Goal: Task Accomplishment & Management: Complete application form

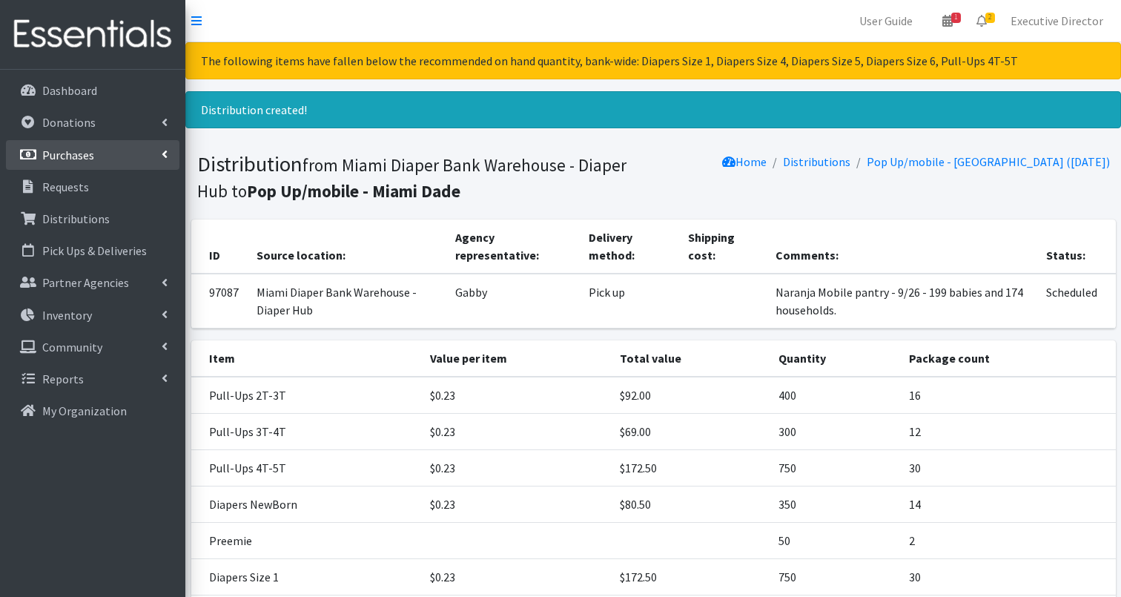
scroll to position [438, 0]
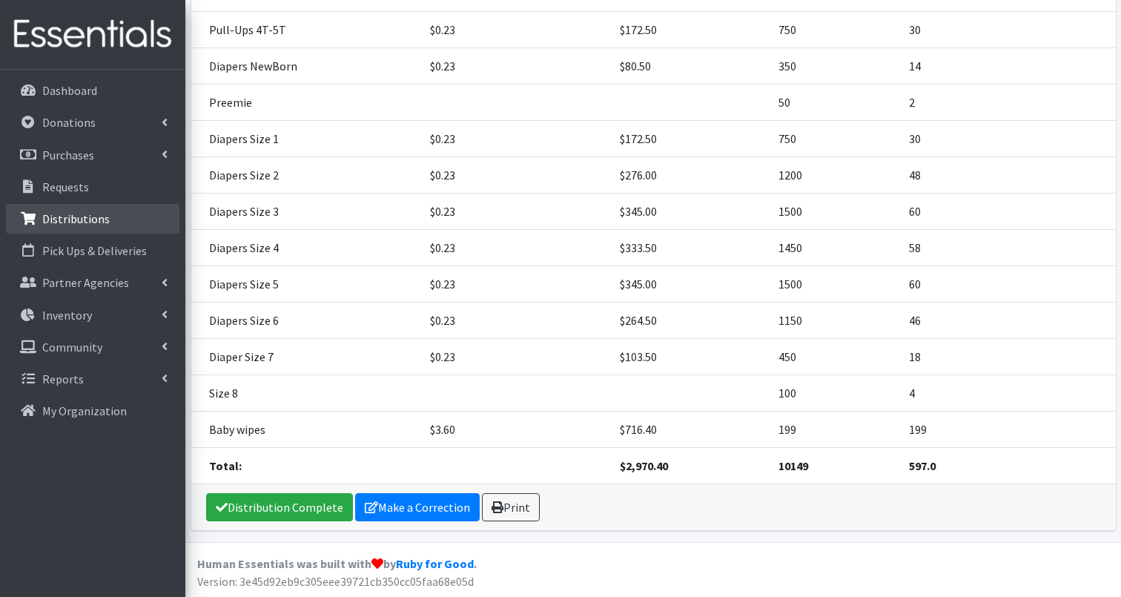
click at [90, 215] on p "Distributions" at bounding box center [75, 218] width 67 height 15
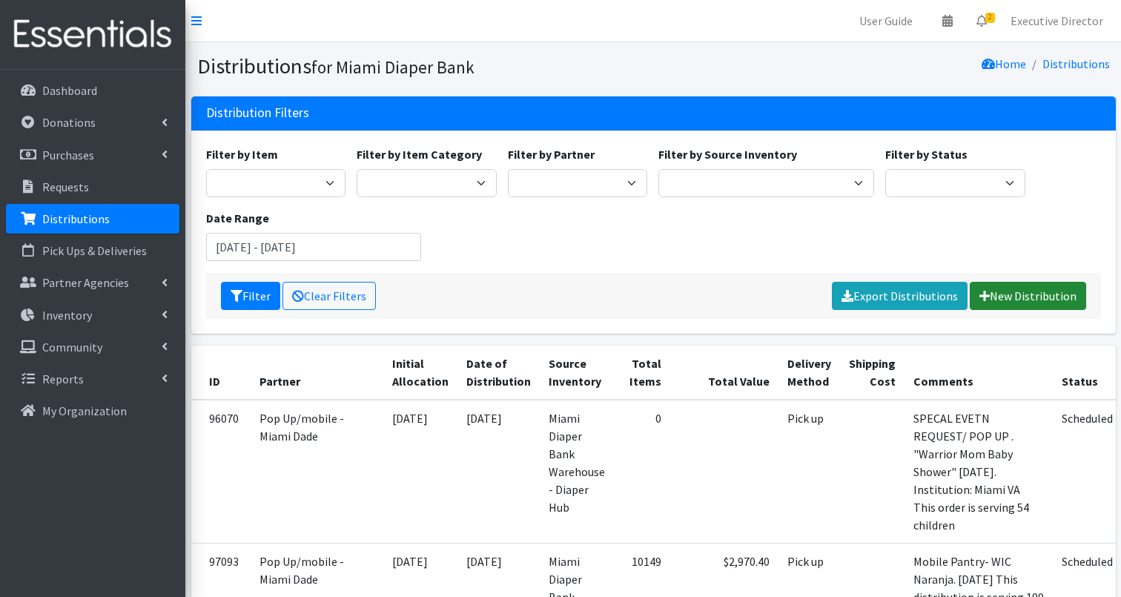
click at [1048, 297] on link "New Distribution" at bounding box center [1028, 296] width 116 height 28
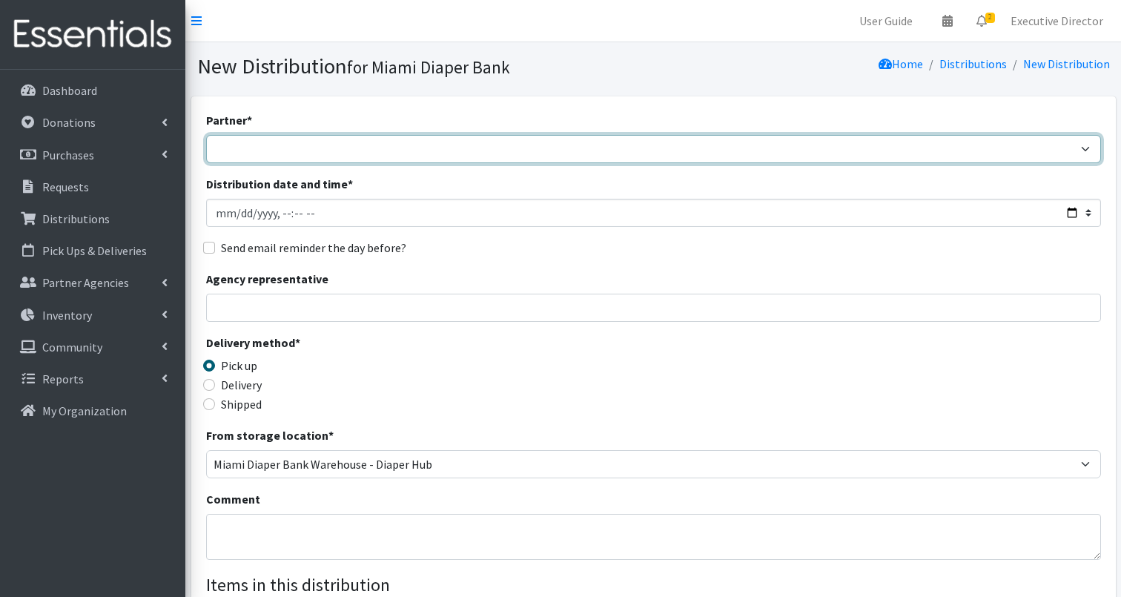
select select "2872"
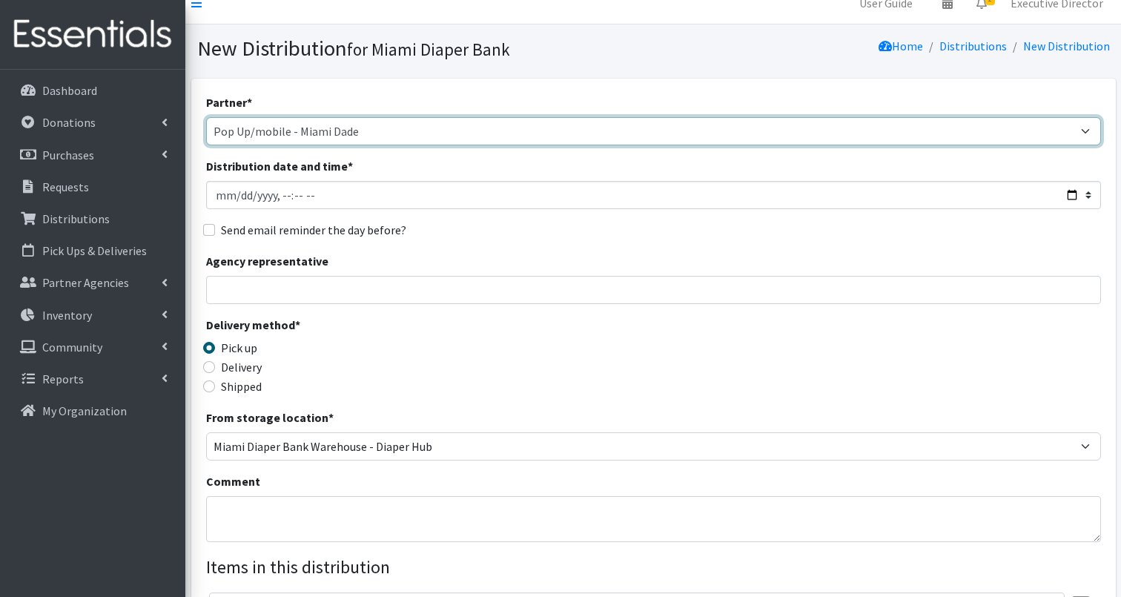
scroll to position [30, 0]
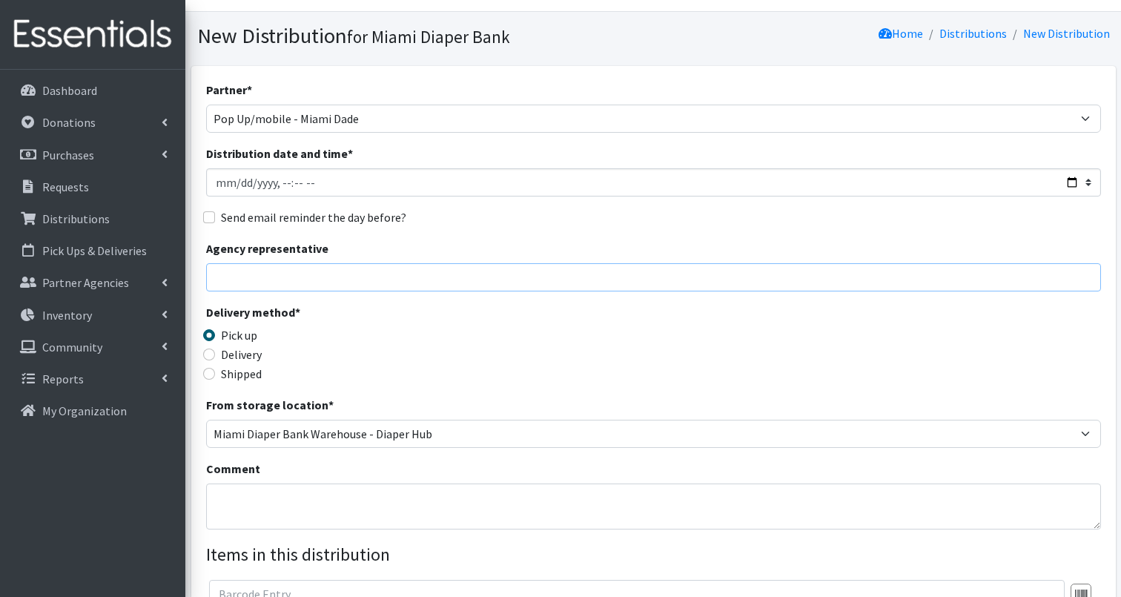
click at [346, 279] on input "Agency representative" at bounding box center [653, 277] width 895 height 28
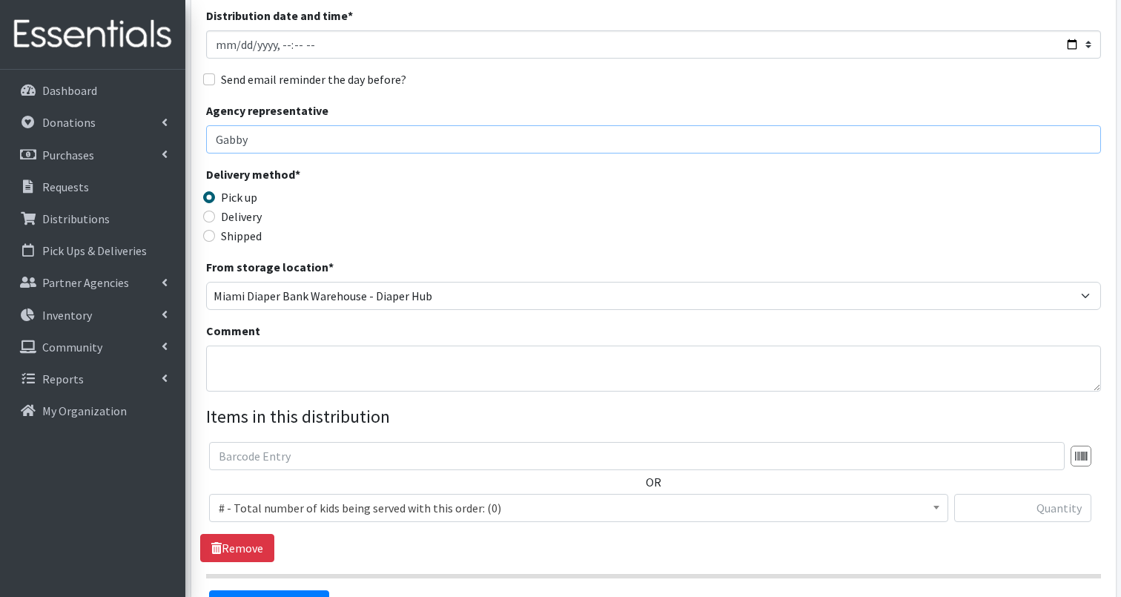
scroll to position [187, 0]
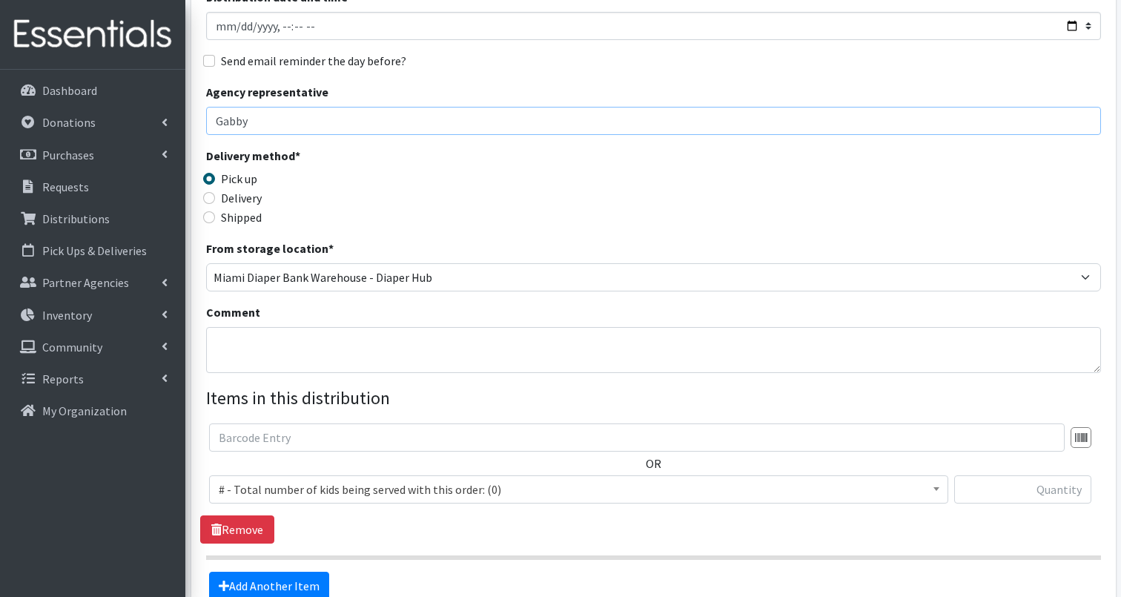
type input "Gabby"
click at [342, 352] on textarea "Comment" at bounding box center [653, 350] width 895 height 46
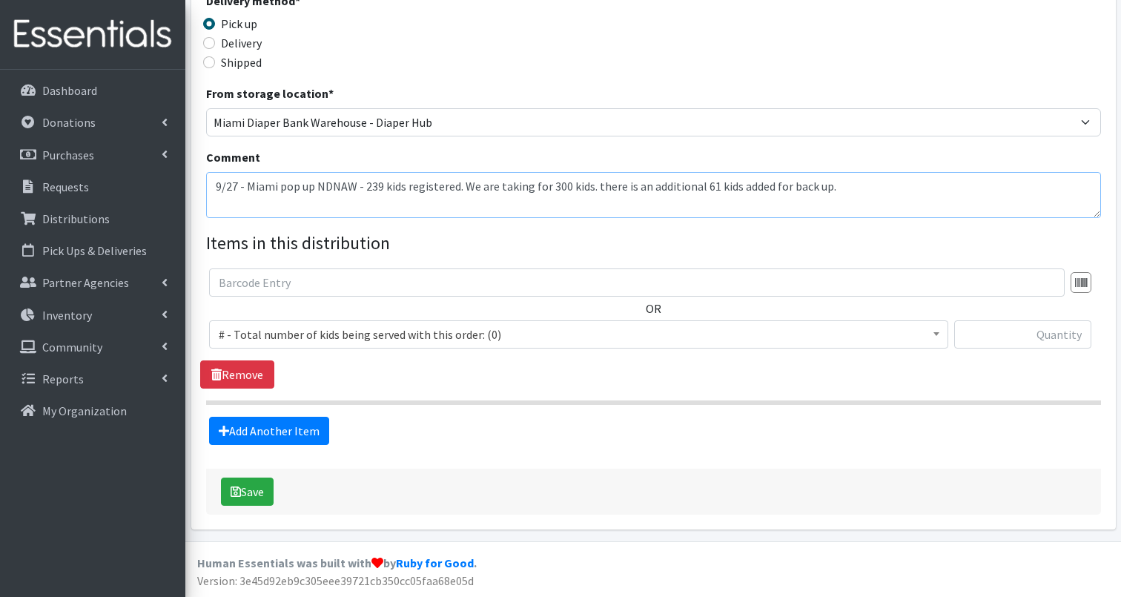
scroll to position [341, 0]
type textarea "9/27 - Miami pop up NDNAW - 239 kids registered. We are taking for 300 kids. th…"
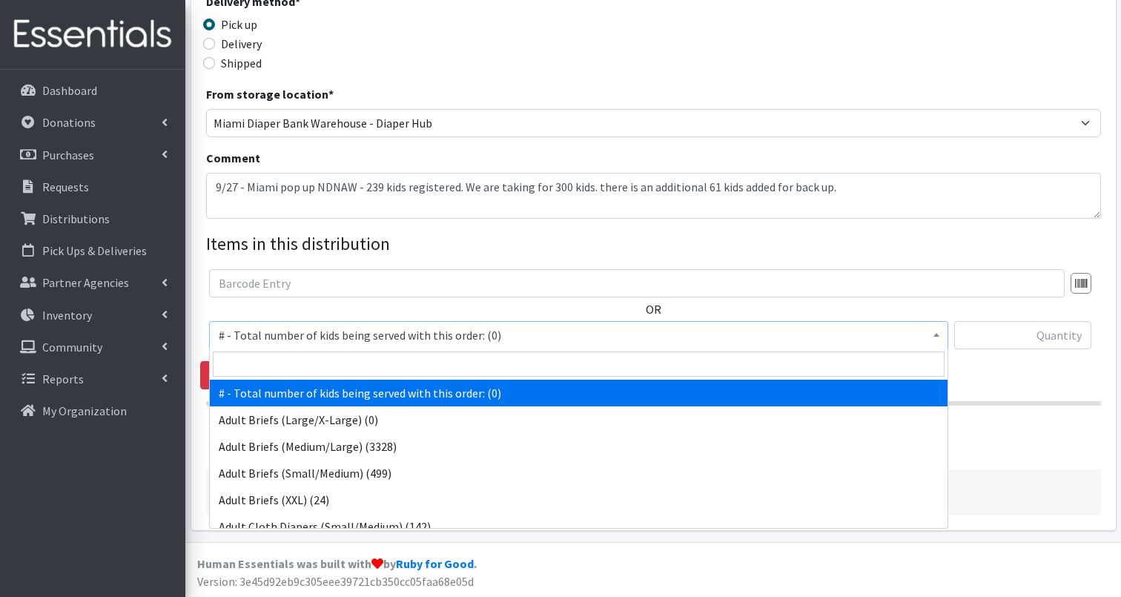
click at [359, 335] on span "# - Total number of kids being served with this order: (0)" at bounding box center [579, 335] width 720 height 21
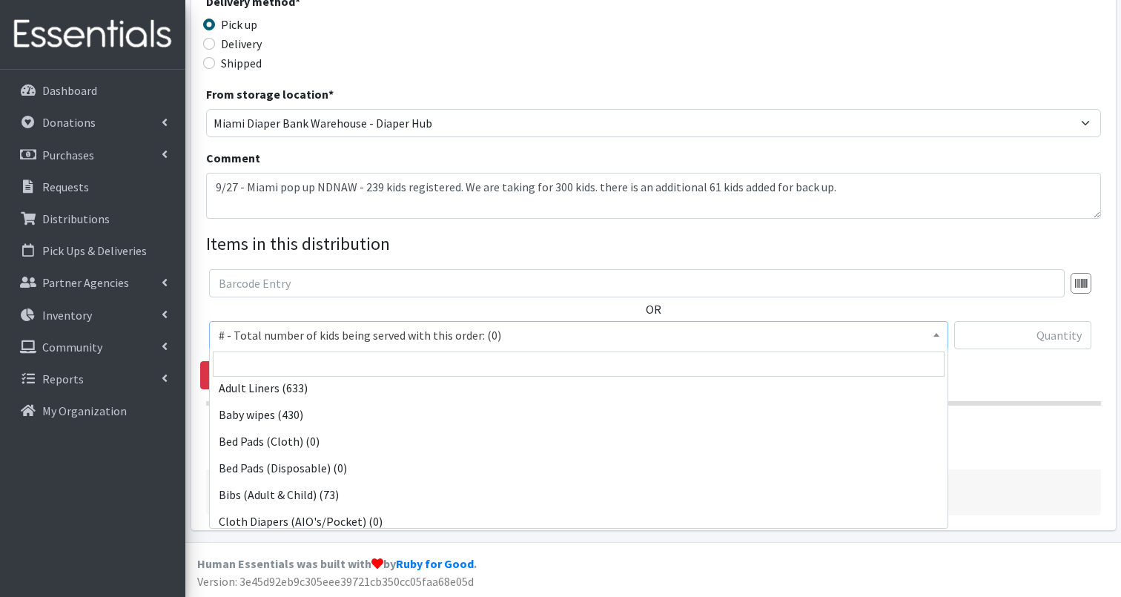
scroll to position [194, 0]
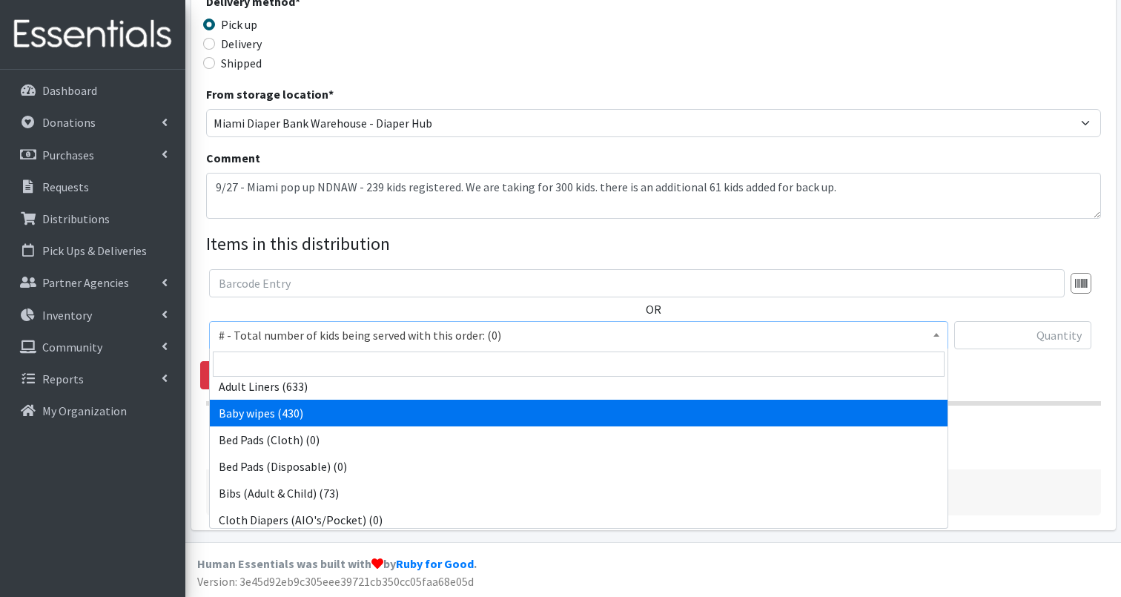
select select "2649"
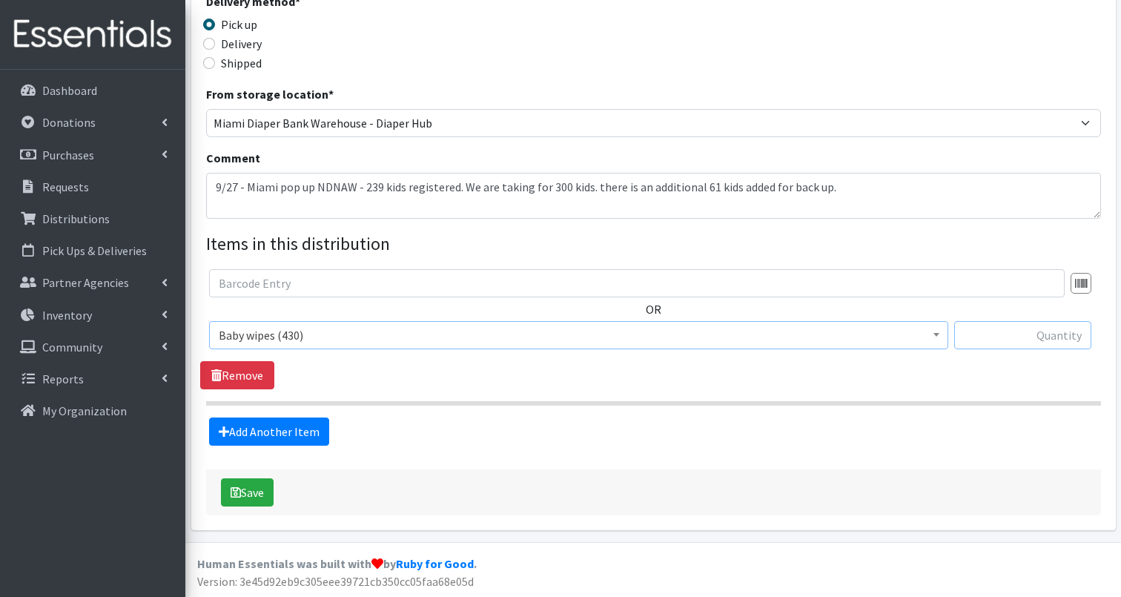
click at [1027, 328] on input "text" at bounding box center [1022, 335] width 137 height 28
type input "300"
click at [260, 432] on link "Add Another Item" at bounding box center [269, 432] width 120 height 28
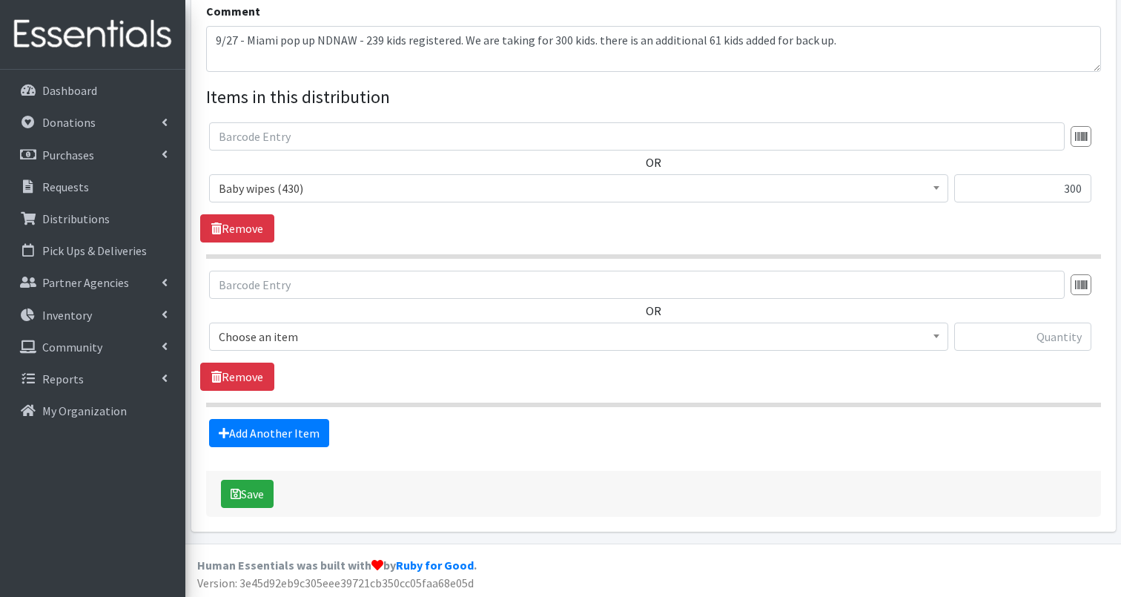
scroll to position [489, 0]
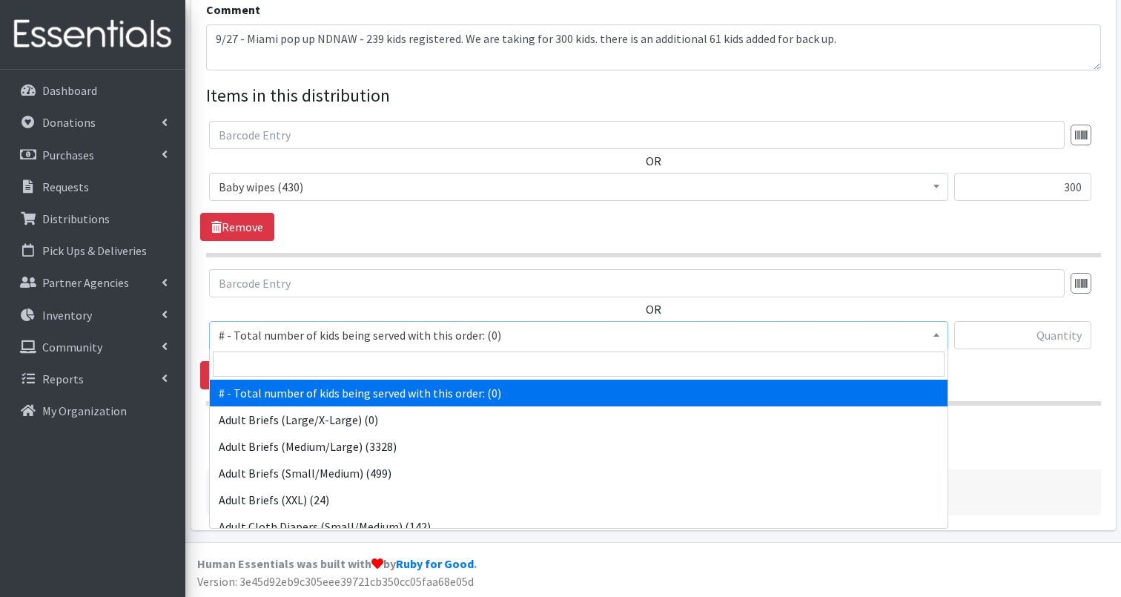
click at [324, 335] on span "# - Total number of kids being served with this order: (0)" at bounding box center [579, 335] width 720 height 21
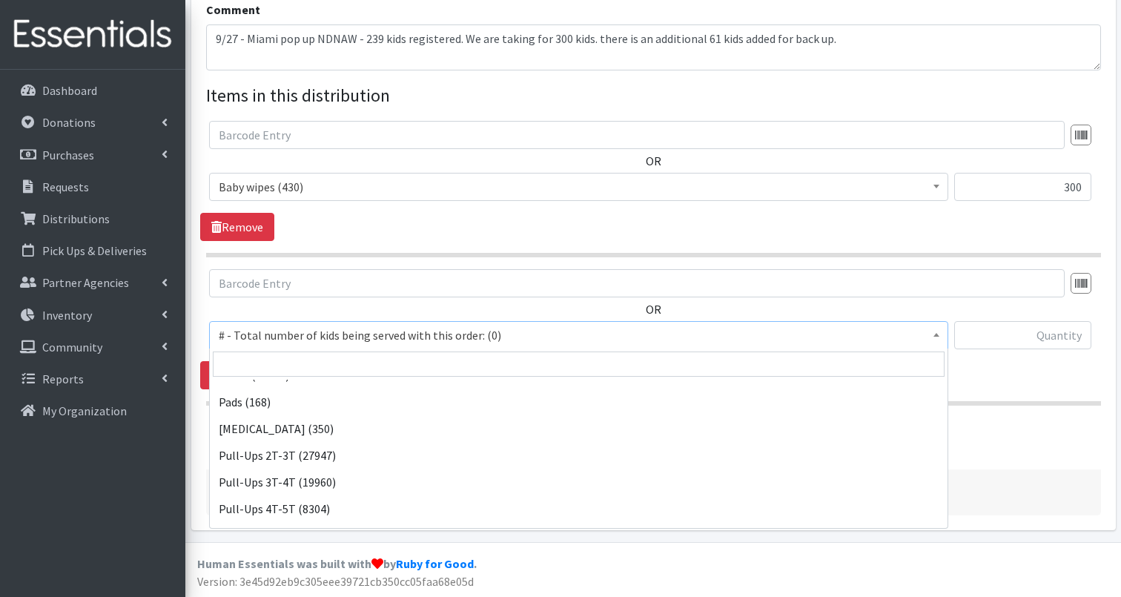
scroll to position [931, 0]
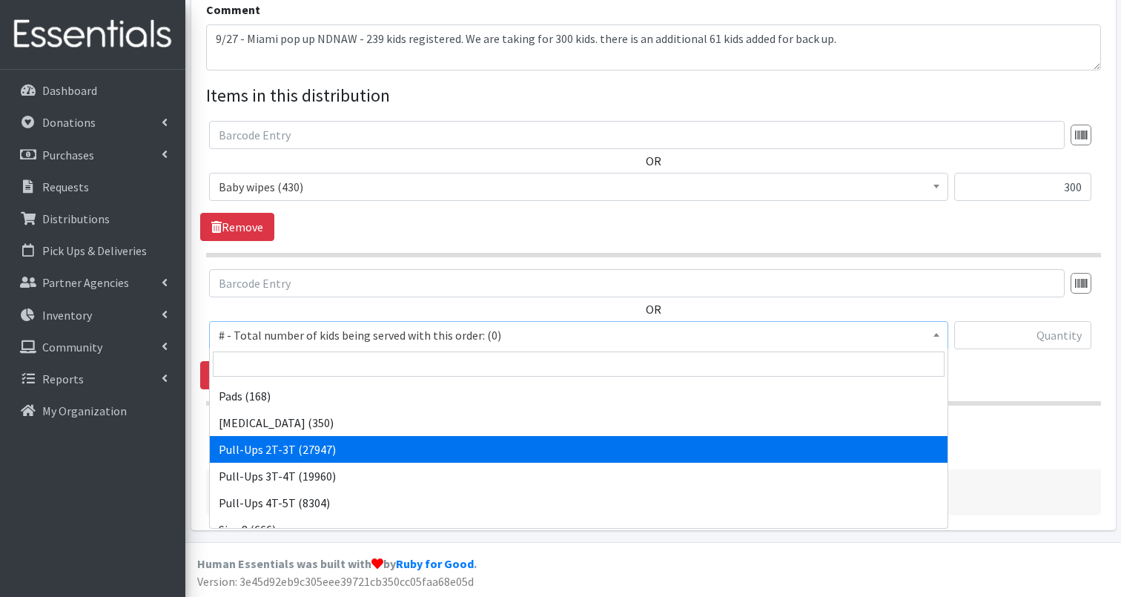
select select "2644"
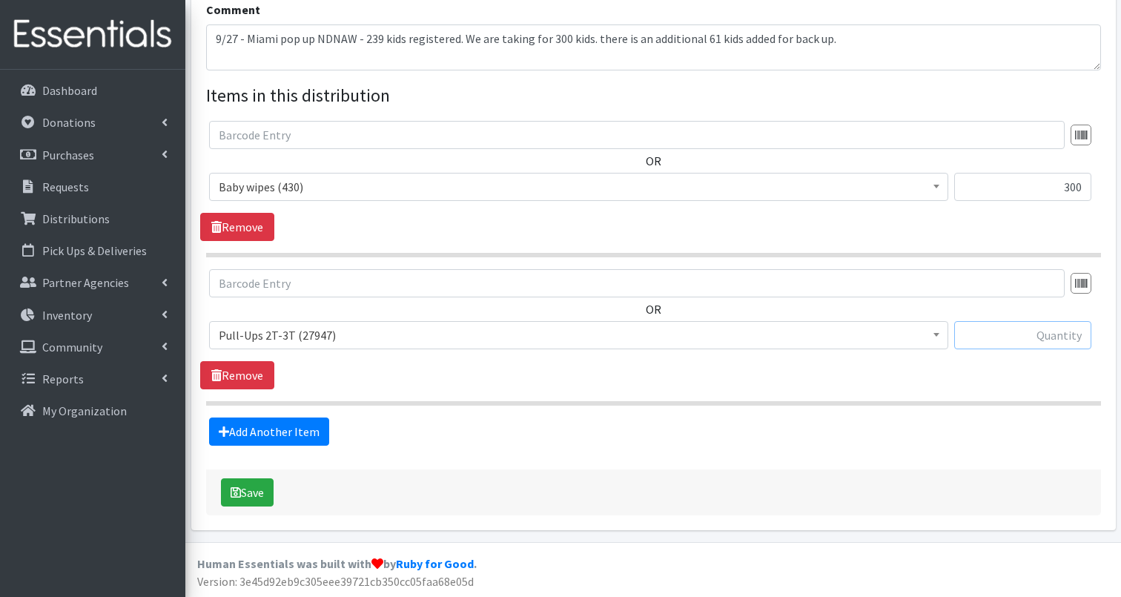
click at [1024, 335] on input "text" at bounding box center [1022, 335] width 137 height 28
type input "4"
type input "750"
click at [283, 427] on link "Add Another Item" at bounding box center [269, 432] width 120 height 28
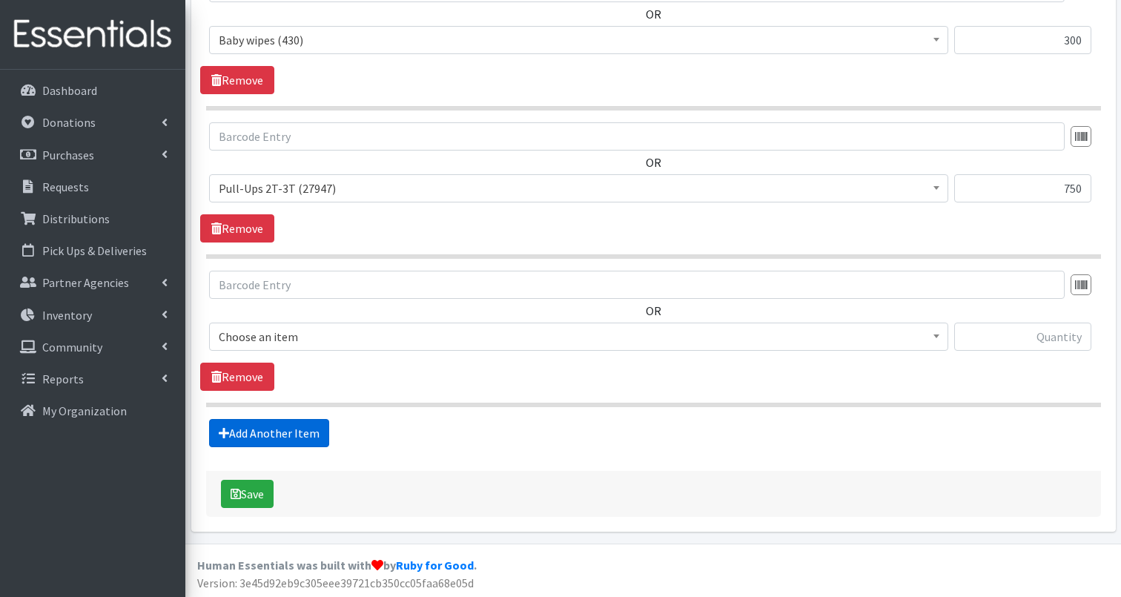
scroll to position [638, 0]
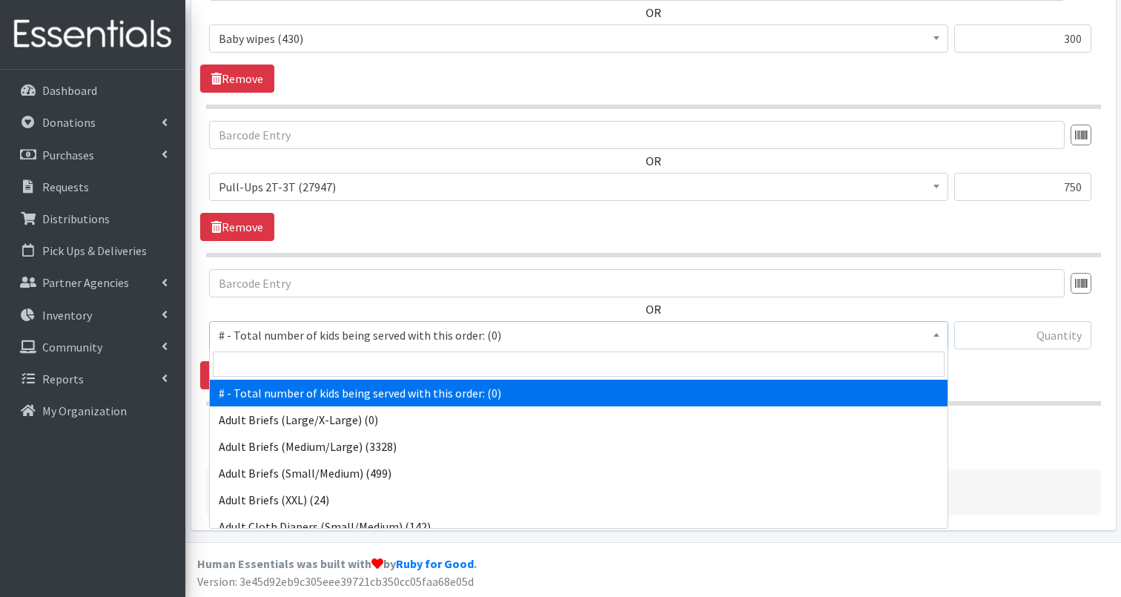
click at [356, 333] on span "# - Total number of kids being served with this order: (0)" at bounding box center [579, 335] width 720 height 21
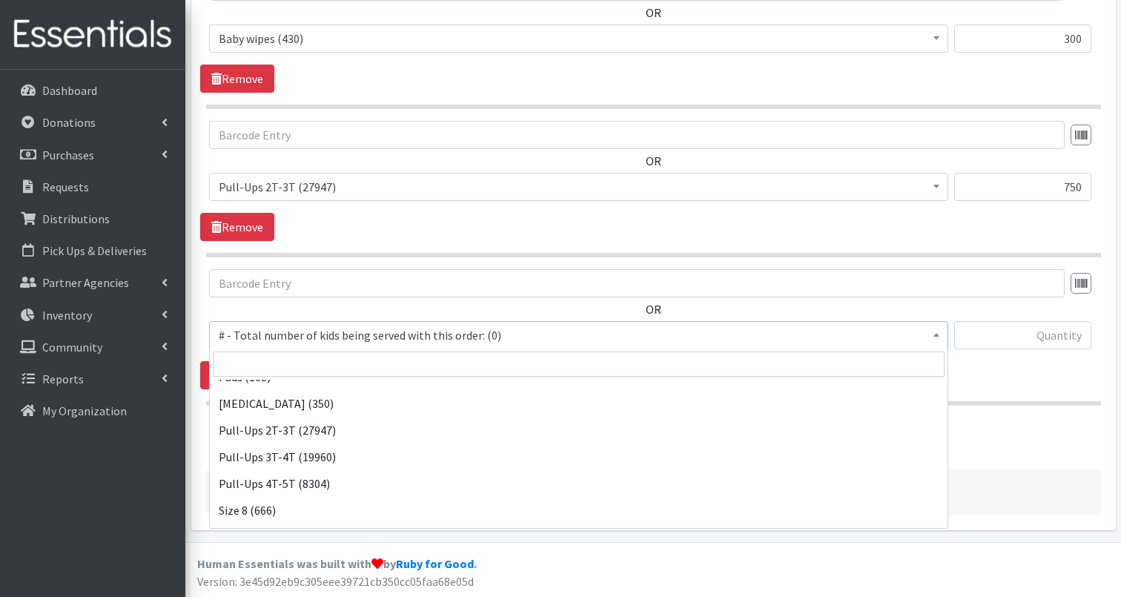
scroll to position [979, 0]
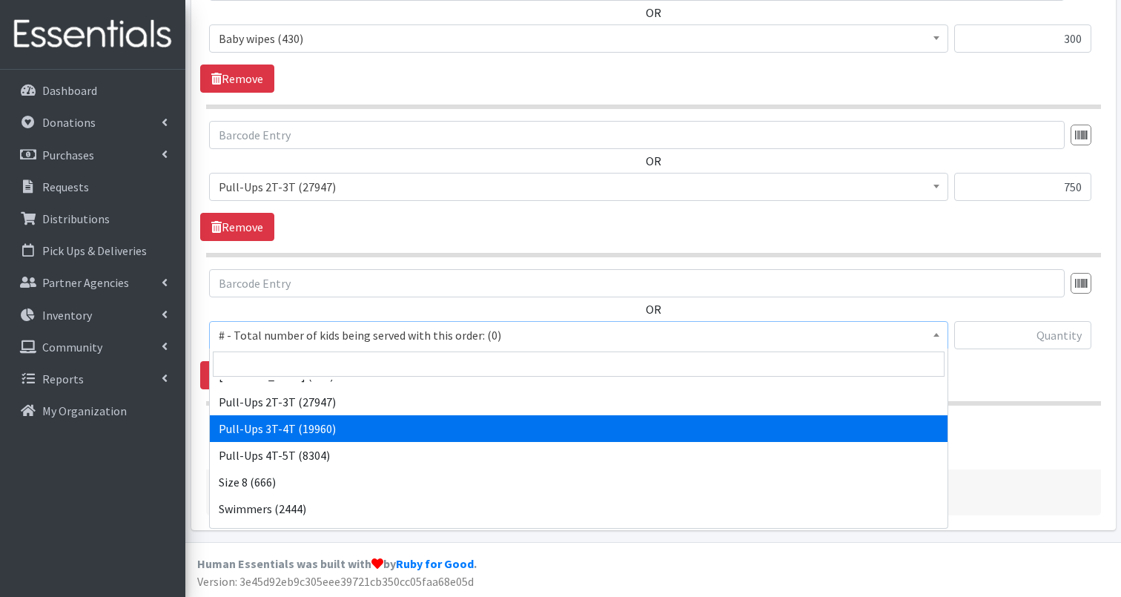
select select "2679"
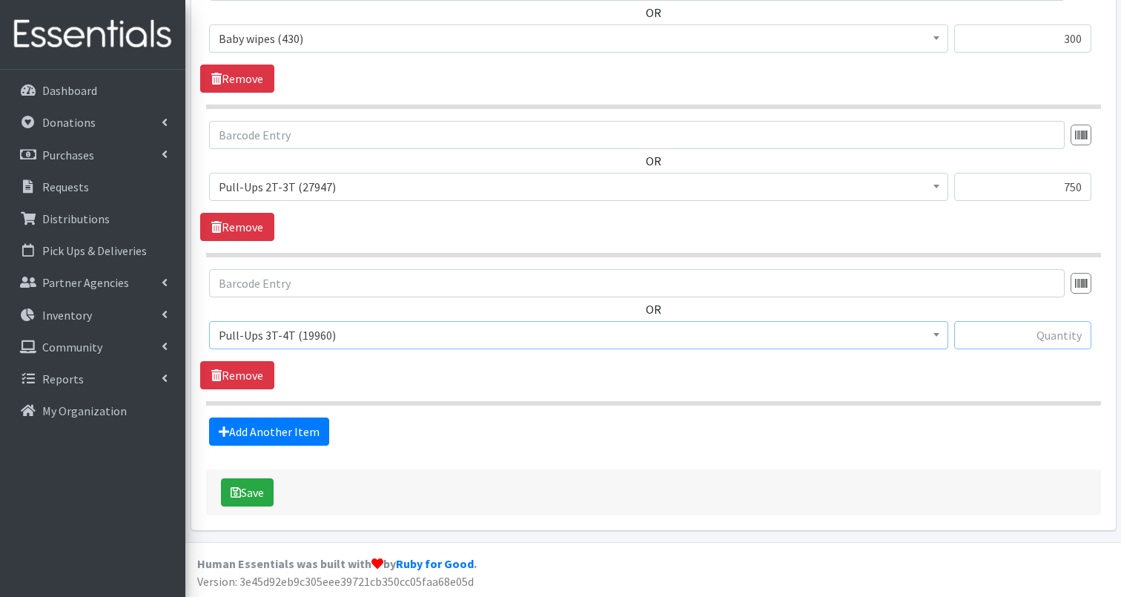
click at [1017, 338] on input "text" at bounding box center [1022, 335] width 137 height 28
type input "800"
drag, startPoint x: 431, startPoint y: 422, endPoint x: 404, endPoint y: 421, distance: 26.7
click at [426, 421] on div "Add Another Item" at bounding box center [653, 432] width 906 height 28
click at [241, 428] on link "Add Another Item" at bounding box center [269, 432] width 120 height 28
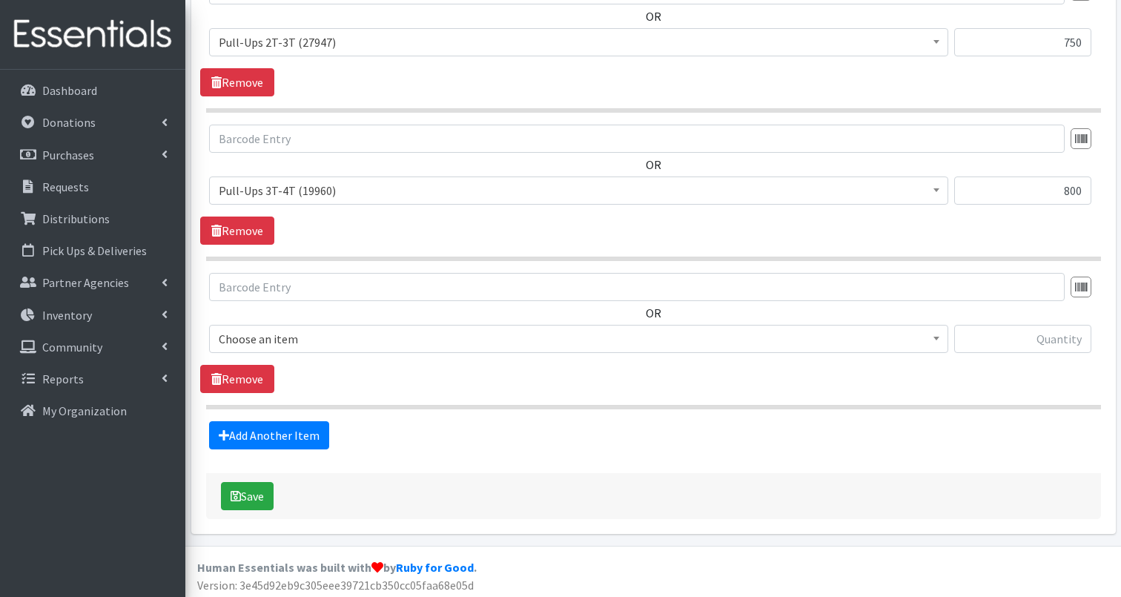
scroll to position [786, 0]
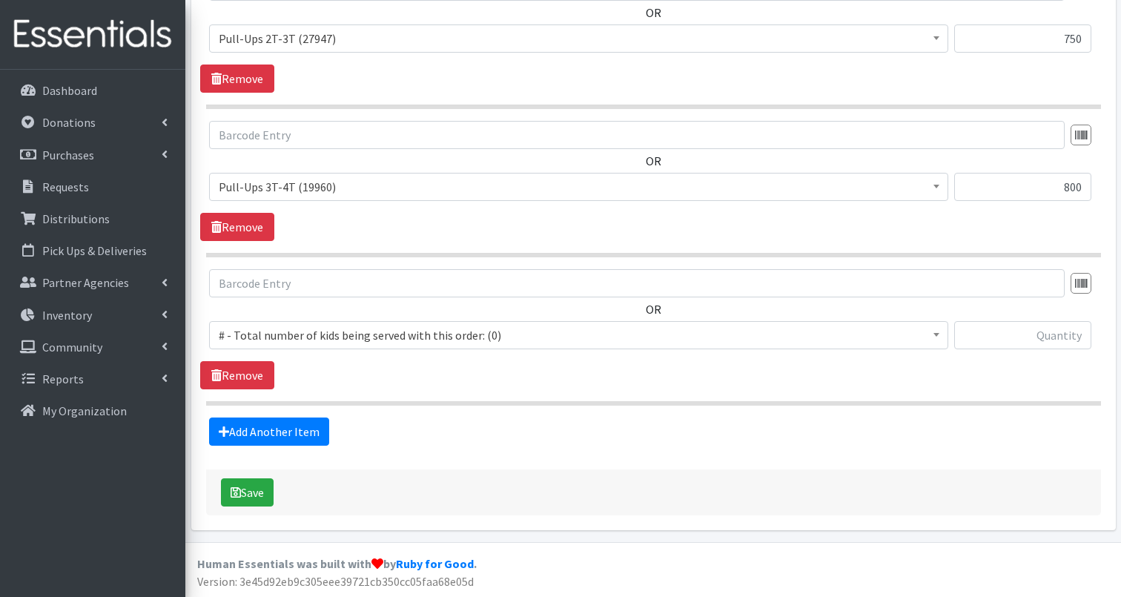
click at [366, 337] on span "# - Total number of kids being served with this order: (0)" at bounding box center [579, 335] width 720 height 21
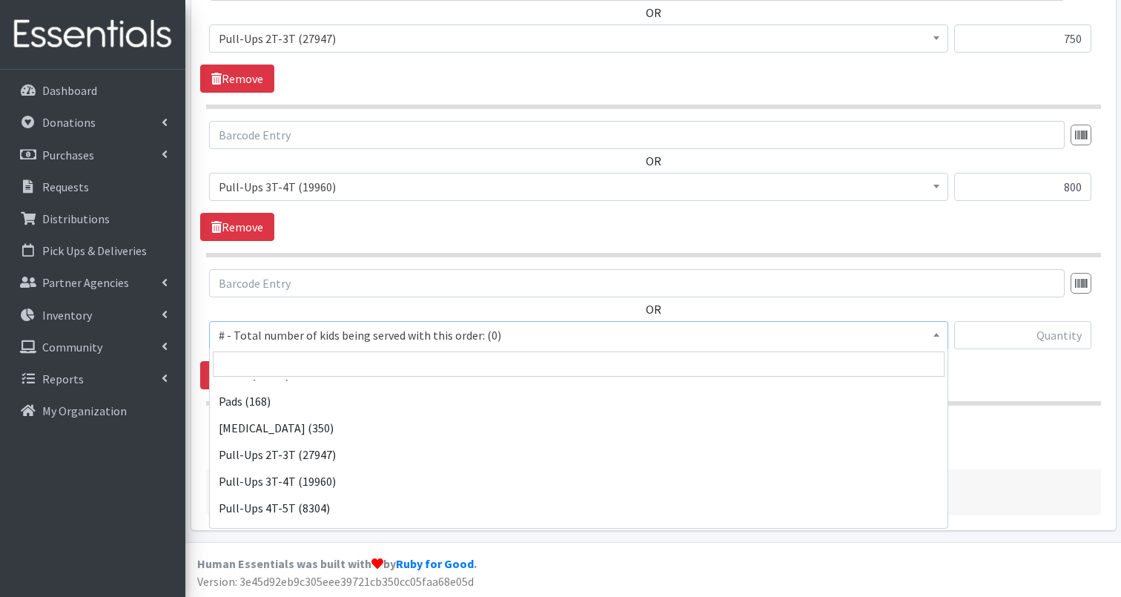
scroll to position [935, 0]
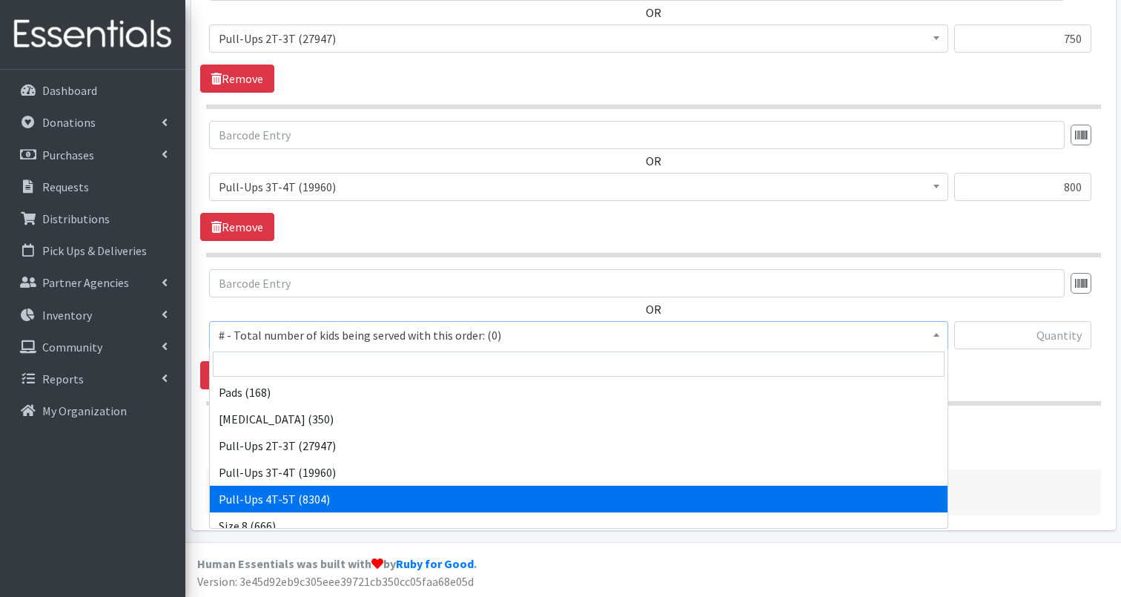
select select "2680"
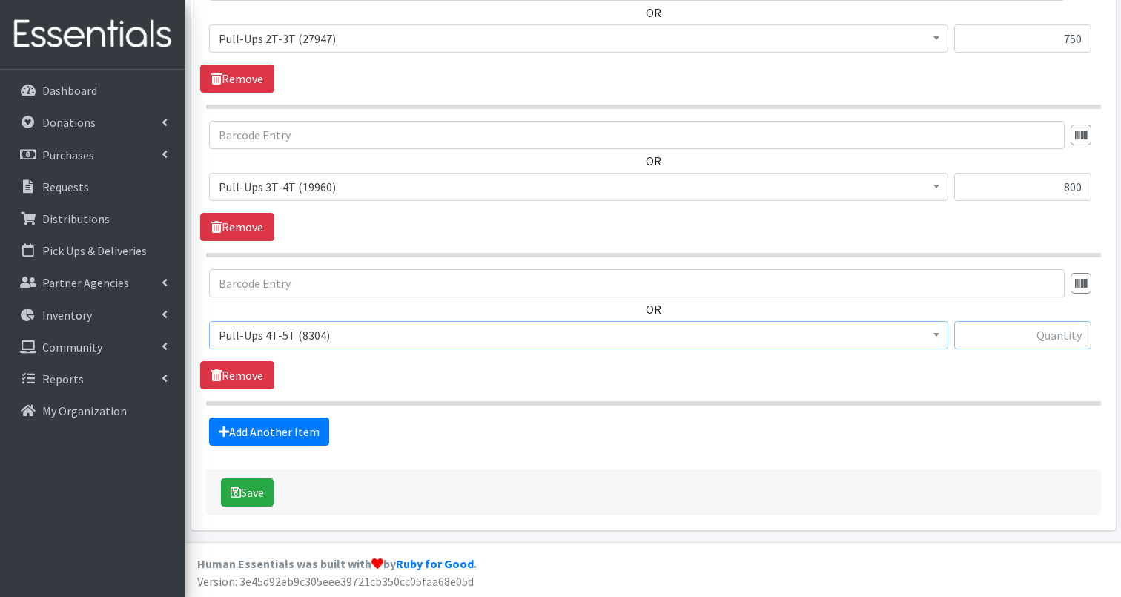
click at [1027, 339] on input "text" at bounding box center [1022, 335] width 137 height 28
type input "1400"
click at [248, 492] on button "Save" at bounding box center [247, 492] width 53 height 28
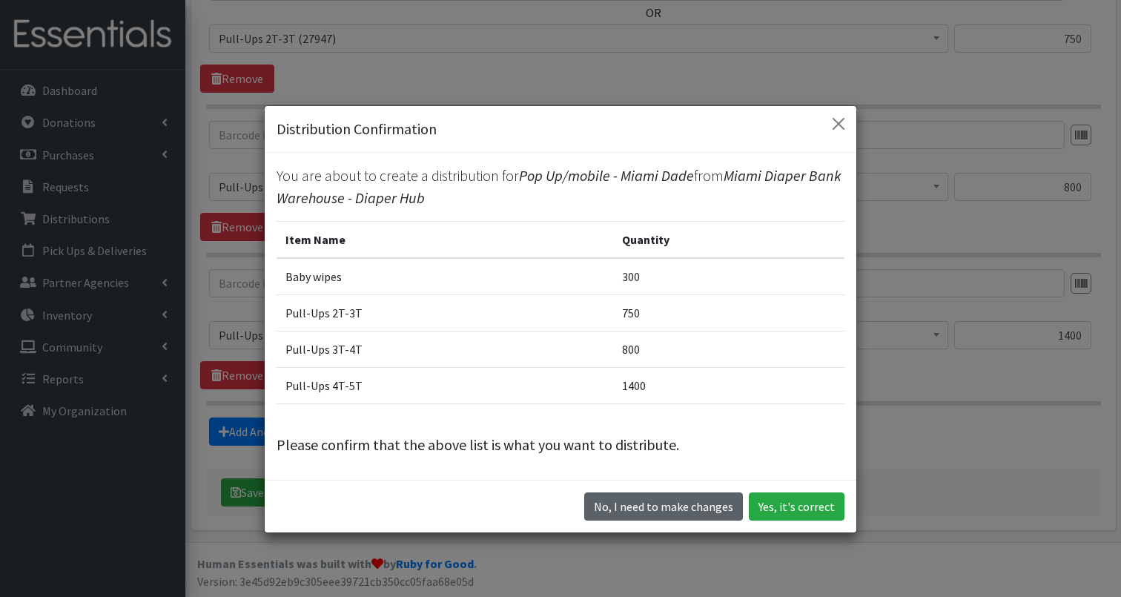
click at [645, 504] on button "No, I need to make changes" at bounding box center [663, 506] width 159 height 28
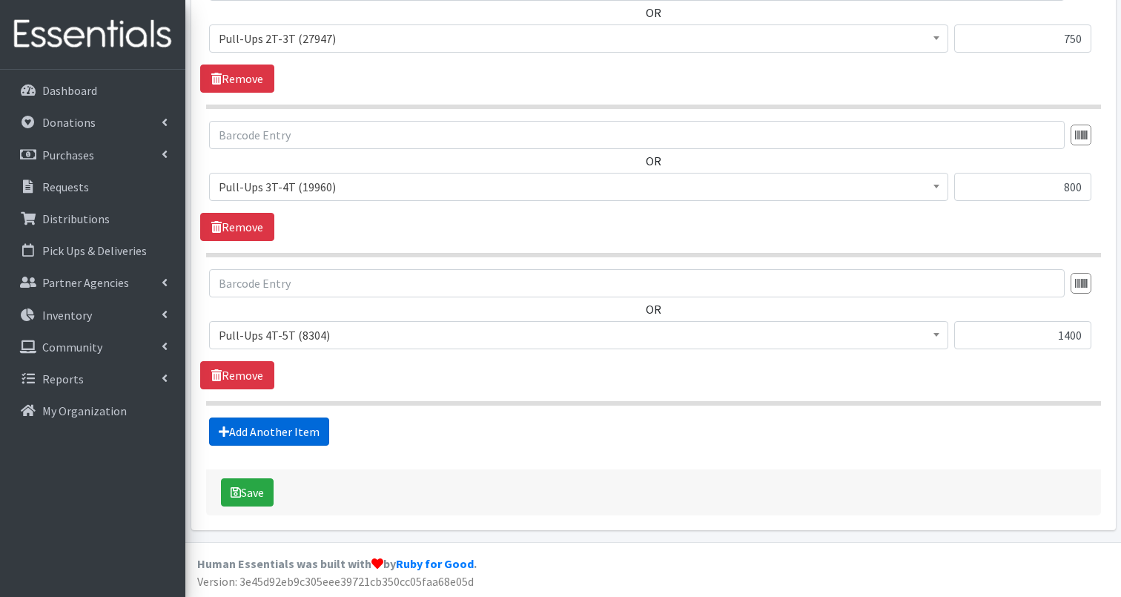
click at [291, 433] on link "Add Another Item" at bounding box center [269, 432] width 120 height 28
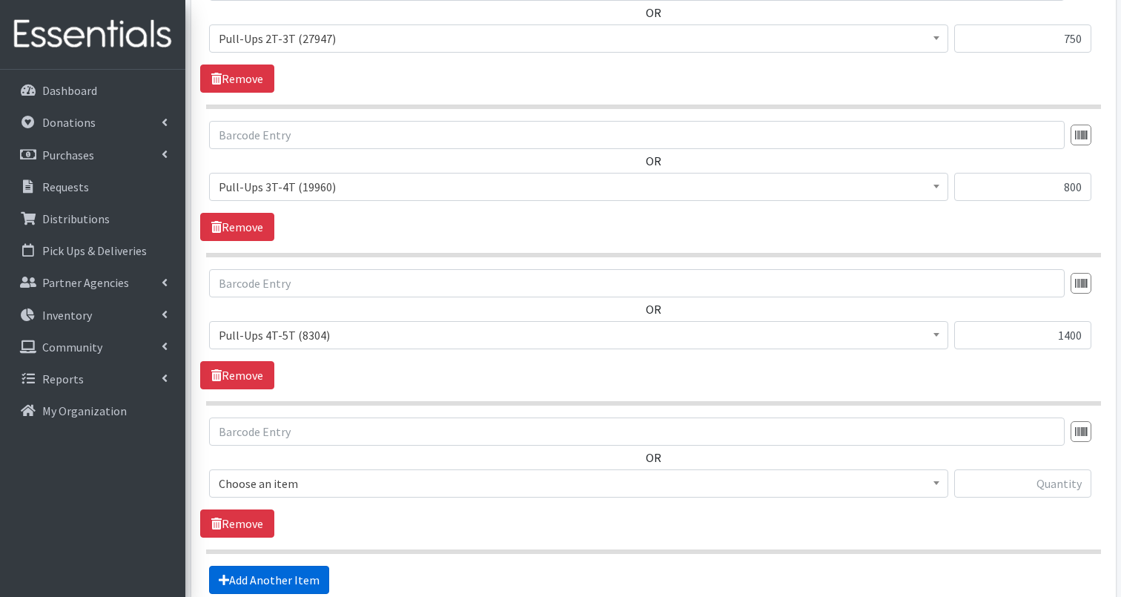
scroll to position [934, 0]
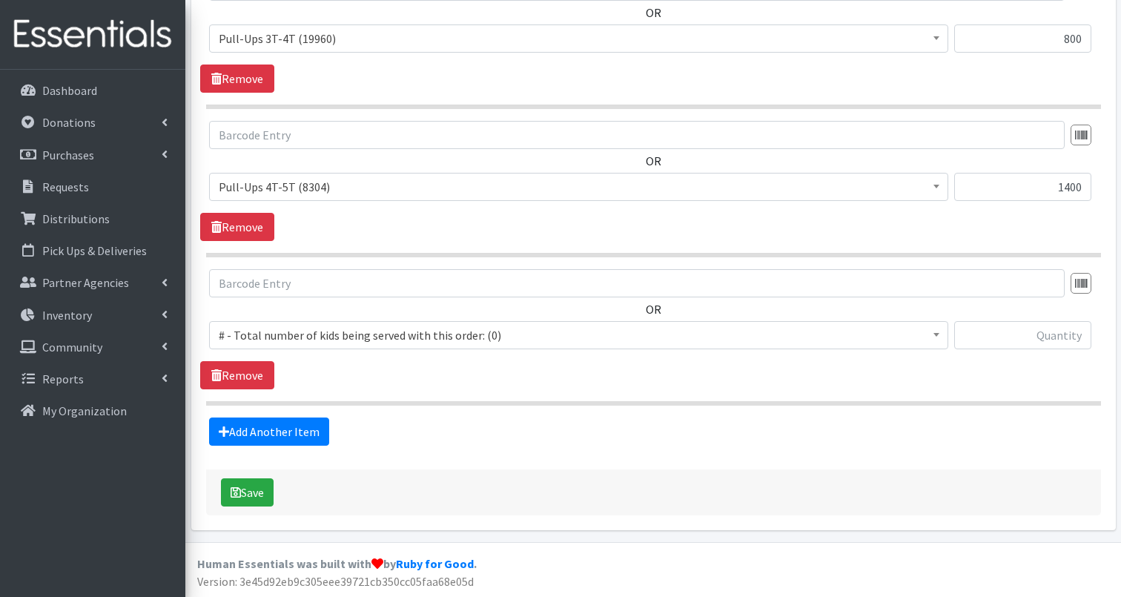
click at [326, 339] on span "# - Total number of kids being served with this order: (0)" at bounding box center [579, 335] width 720 height 21
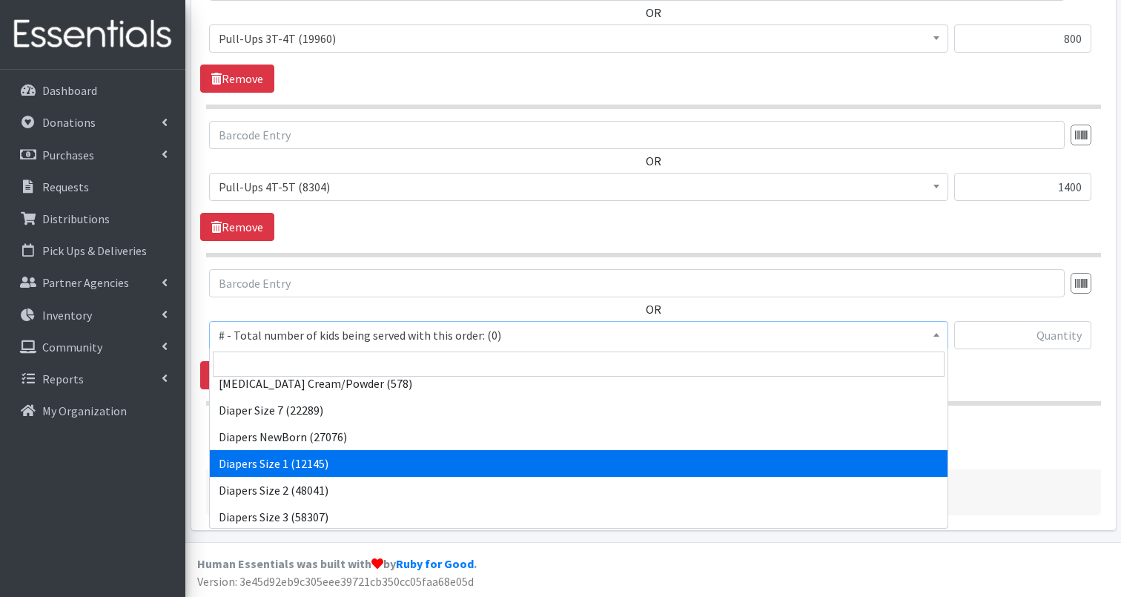
scroll to position [518, 0]
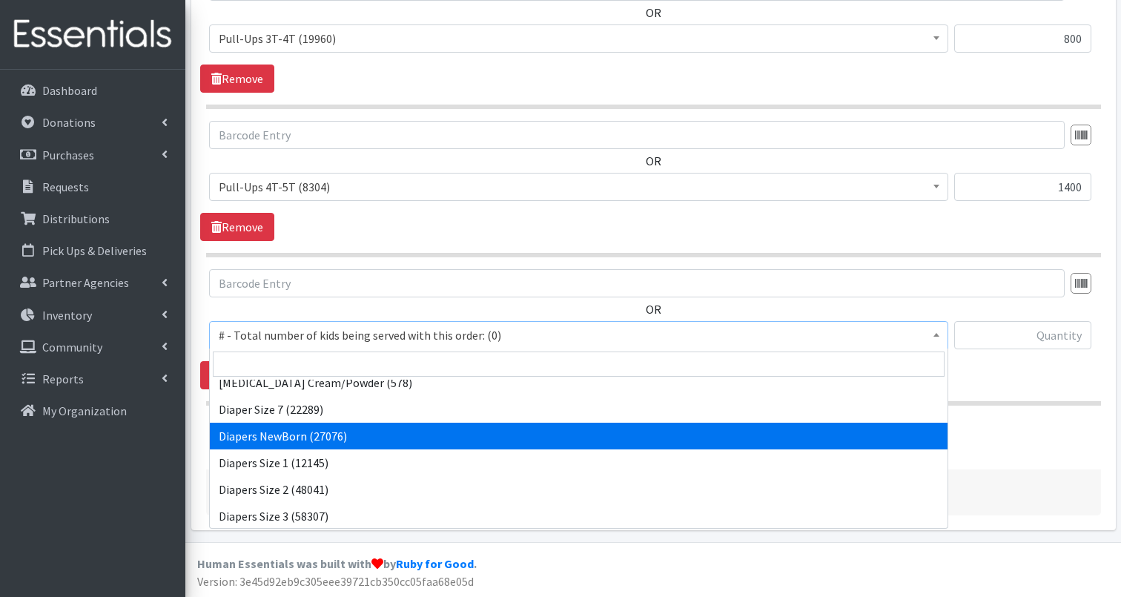
drag, startPoint x: 329, startPoint y: 445, endPoint x: 322, endPoint y: 446, distance: 7.5
select select "2648"
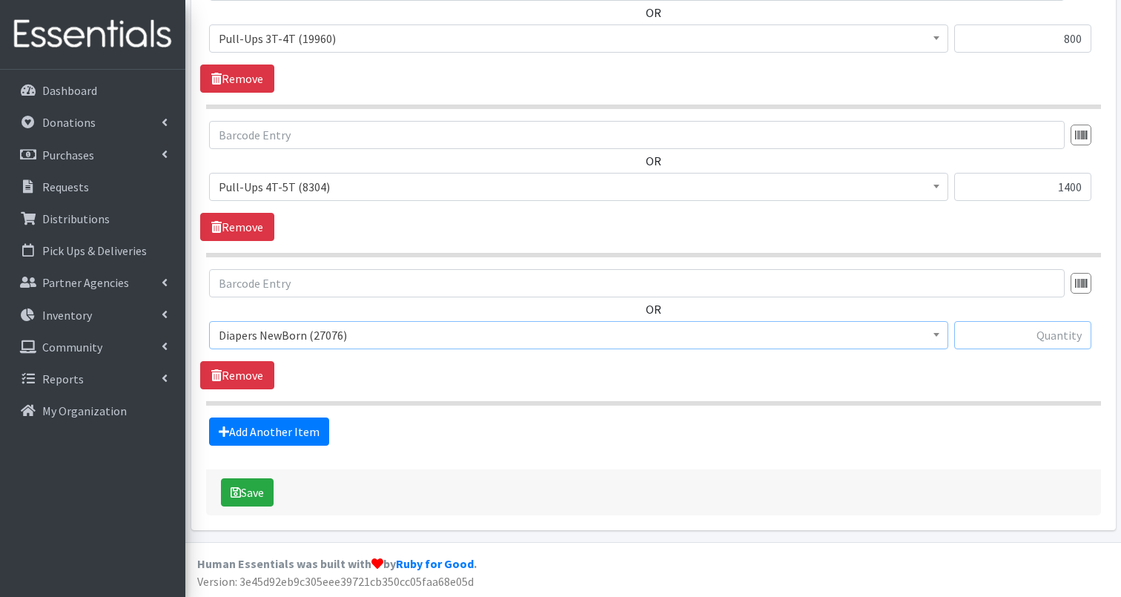
click at [1033, 337] on input "text" at bounding box center [1022, 335] width 137 height 28
type input "450"
click at [268, 429] on link "Add Another Item" at bounding box center [269, 432] width 120 height 28
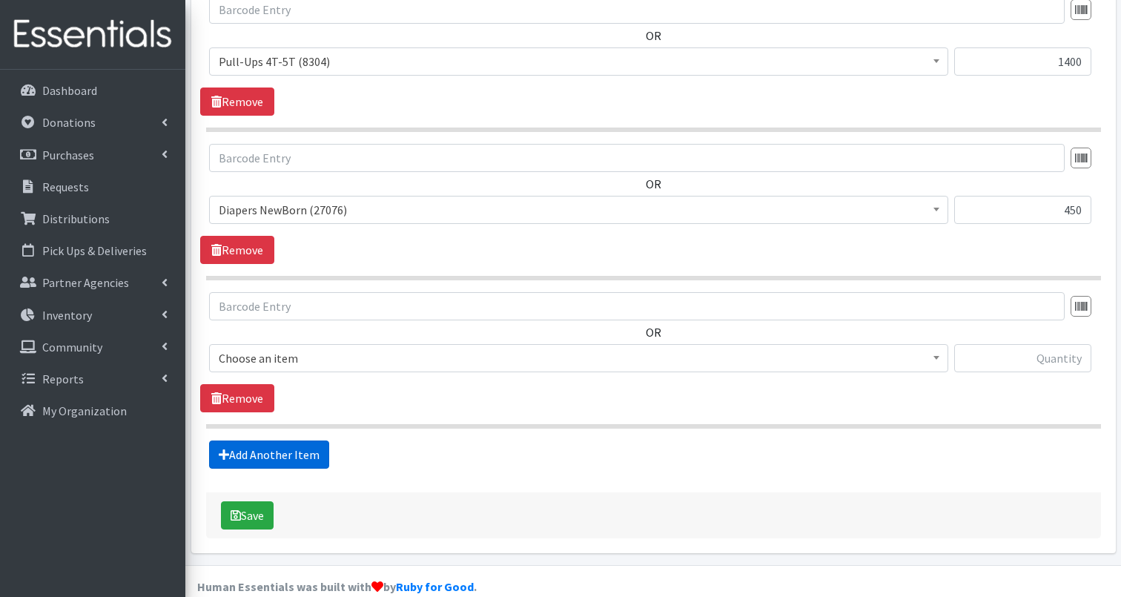
scroll to position [1083, 0]
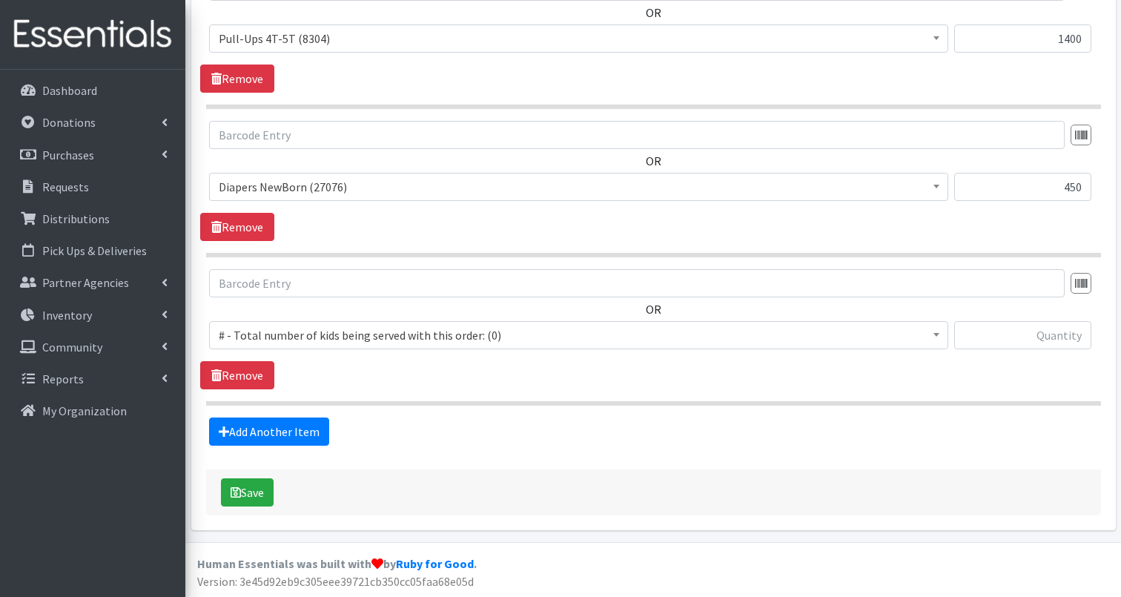
click at [547, 329] on span "# - Total number of kids being served with this order: (0)" at bounding box center [579, 335] width 720 height 21
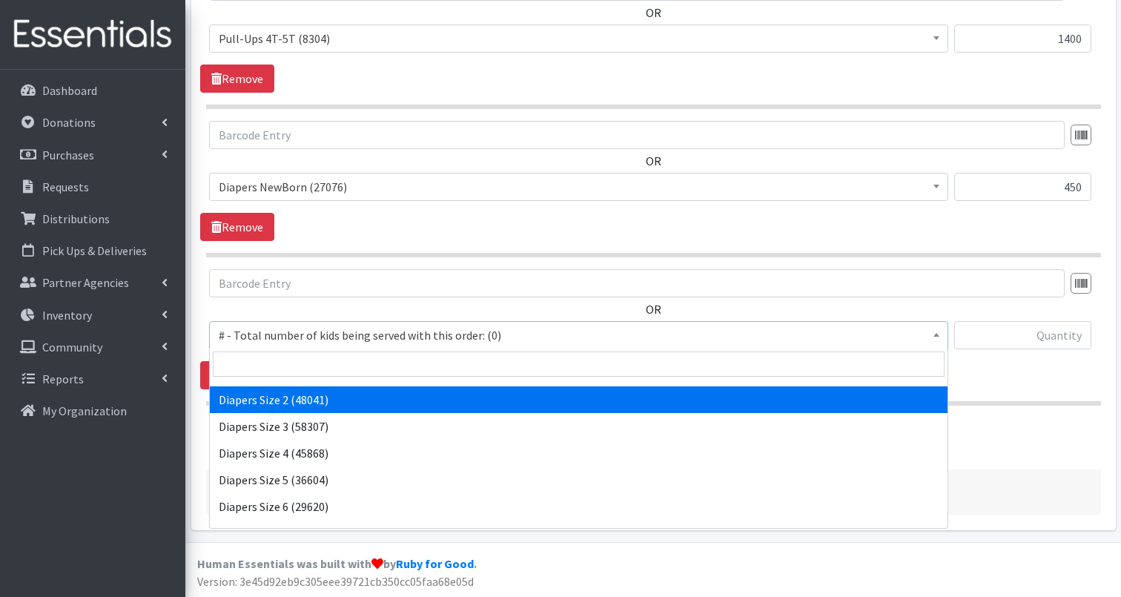
scroll to position [562, 0]
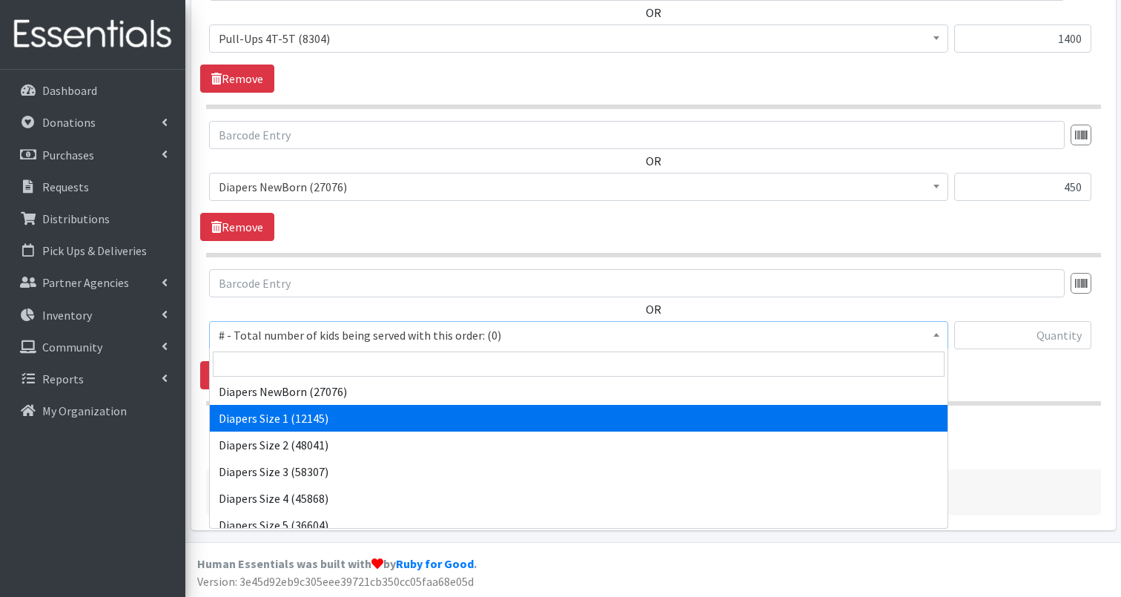
select select "2665"
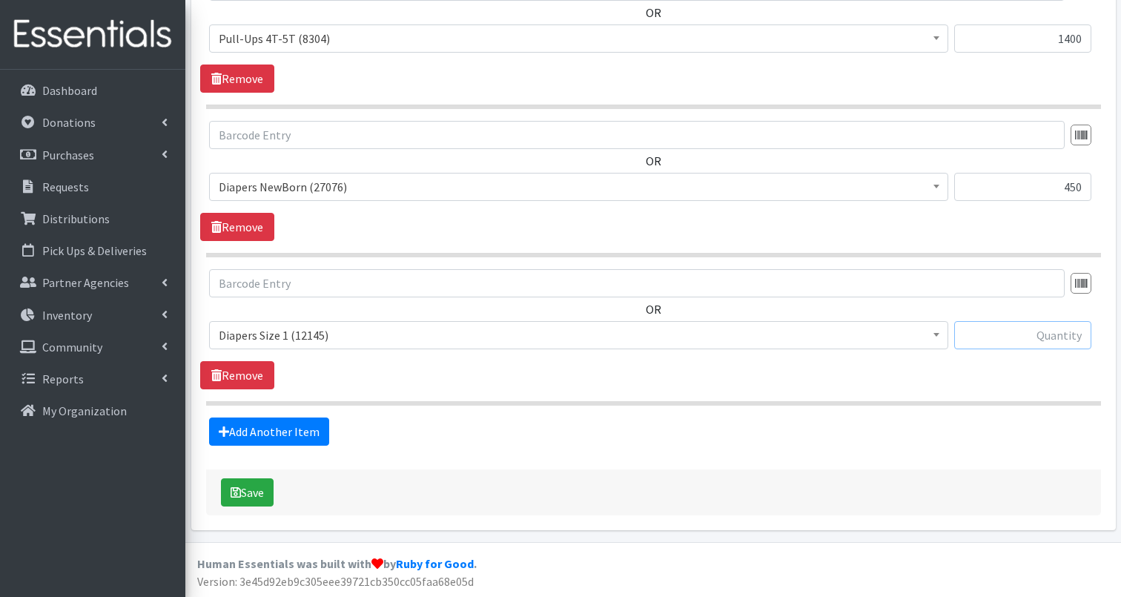
click at [1043, 334] on input "text" at bounding box center [1022, 335] width 137 height 28
type input "800"
click at [282, 424] on link "Add Another Item" at bounding box center [269, 432] width 120 height 28
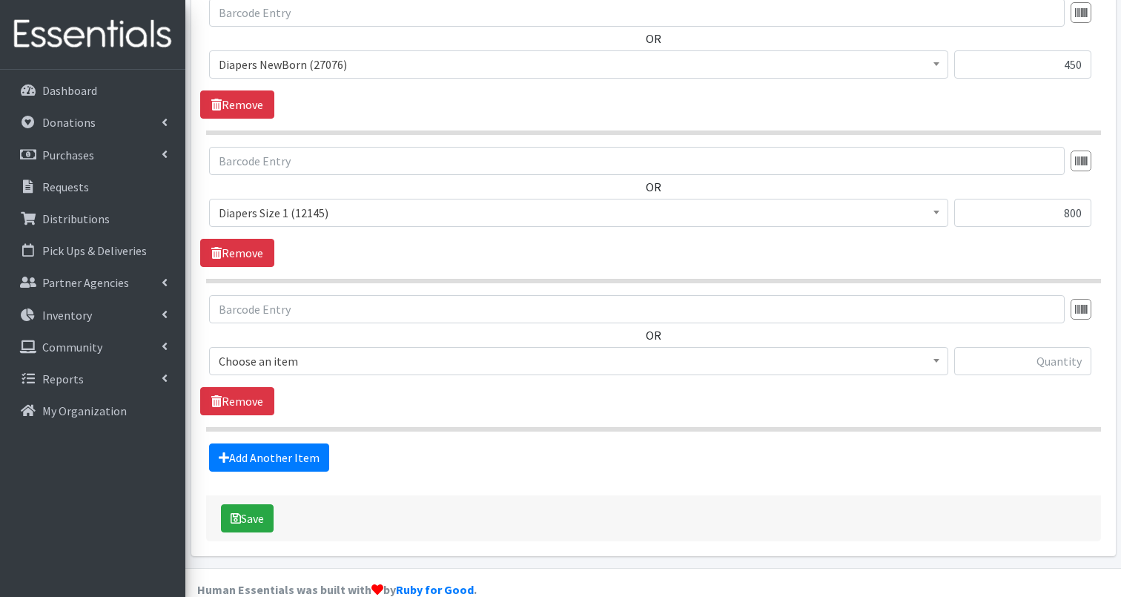
scroll to position [1231, 0]
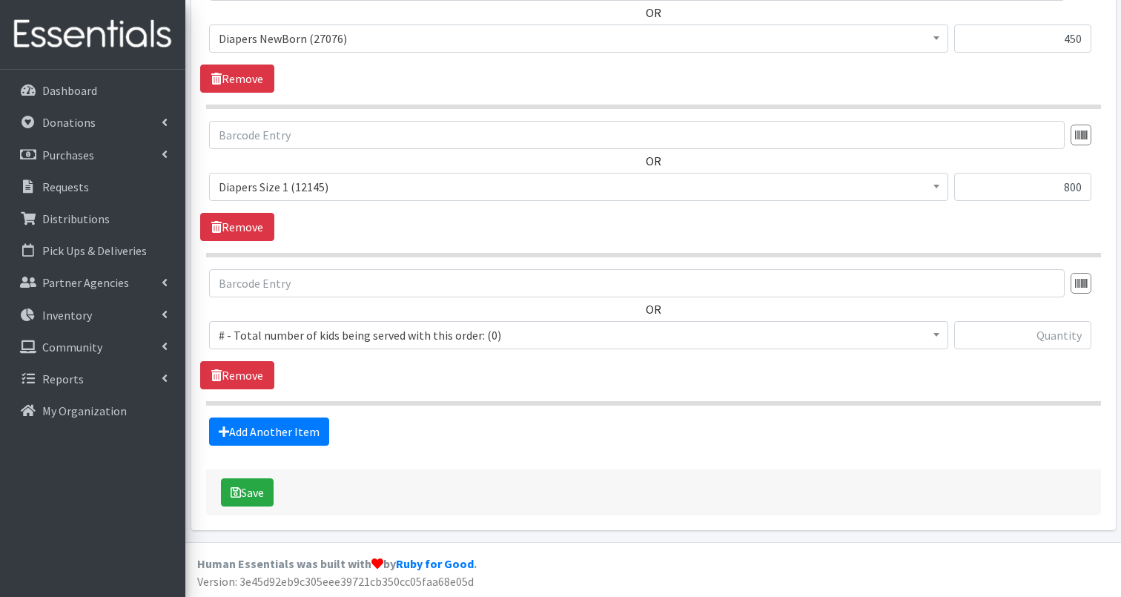
click at [720, 337] on span "# - Total number of kids being served with this order: (0)" at bounding box center [579, 335] width 720 height 21
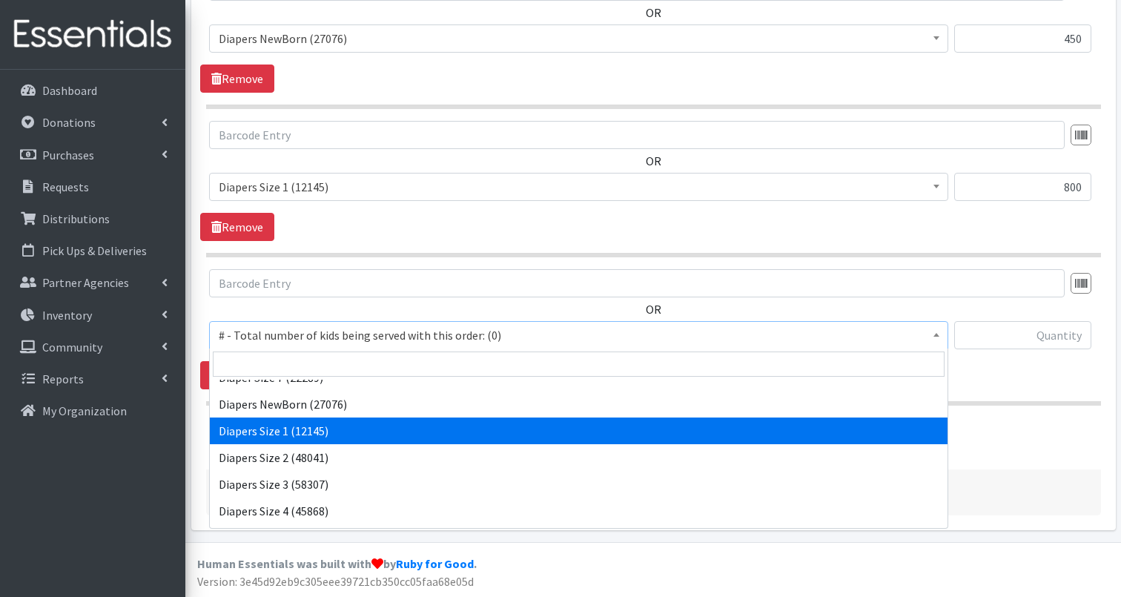
scroll to position [548, 0]
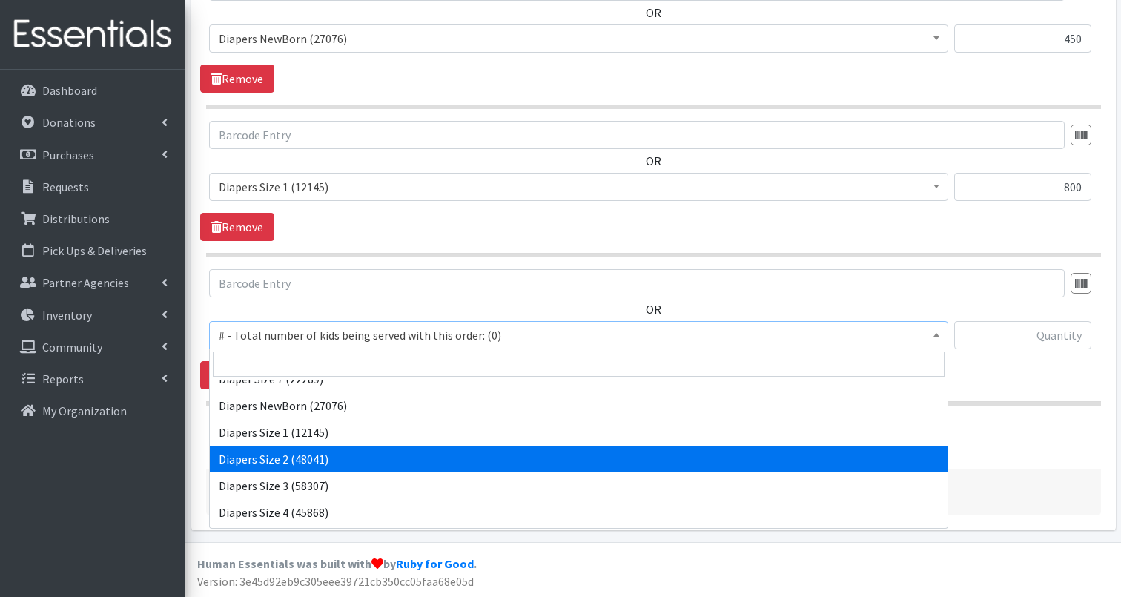
drag, startPoint x: 324, startPoint y: 460, endPoint x: 763, endPoint y: 394, distance: 444.0
select select "2668"
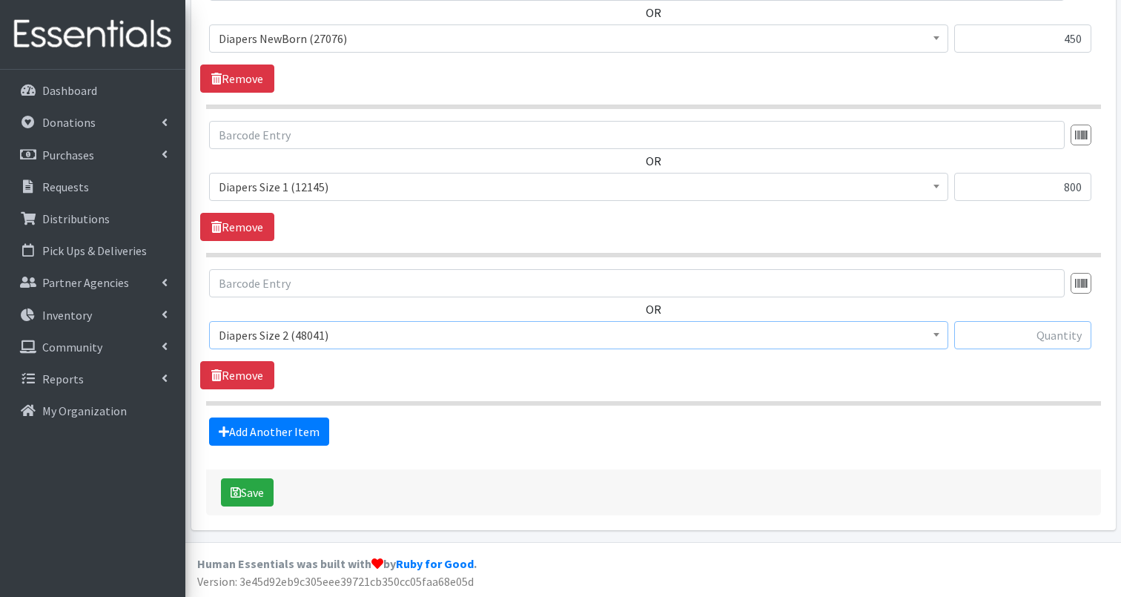
click at [1029, 337] on input "text" at bounding box center [1022, 335] width 137 height 28
type input "900"
click at [389, 428] on div "Add Another Item" at bounding box center [653, 432] width 906 height 28
click at [297, 429] on link "Add Another Item" at bounding box center [269, 432] width 120 height 28
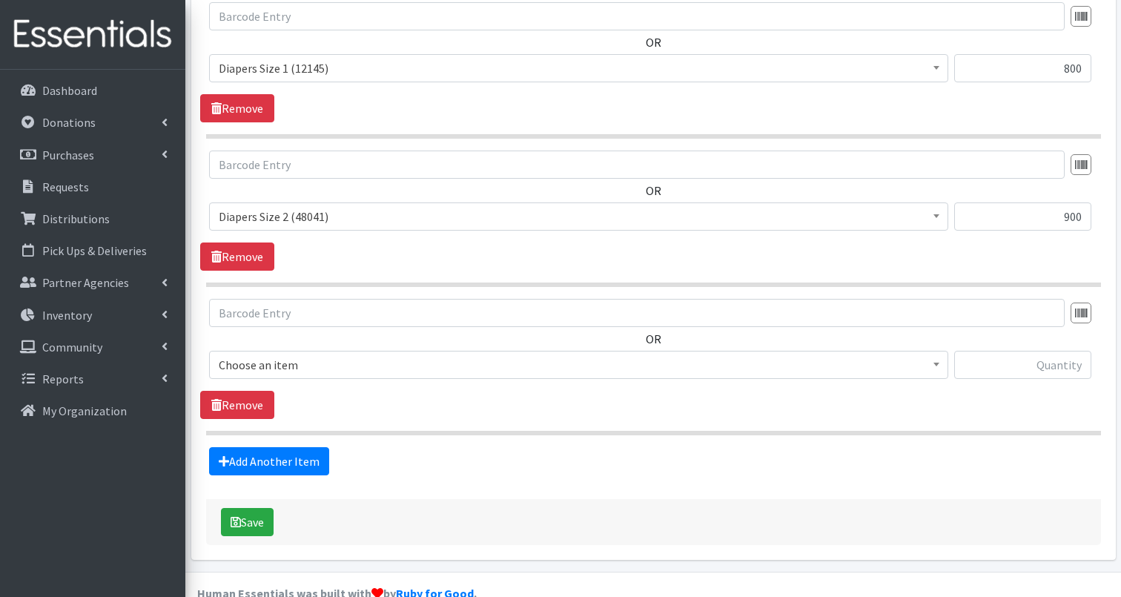
scroll to position [1379, 0]
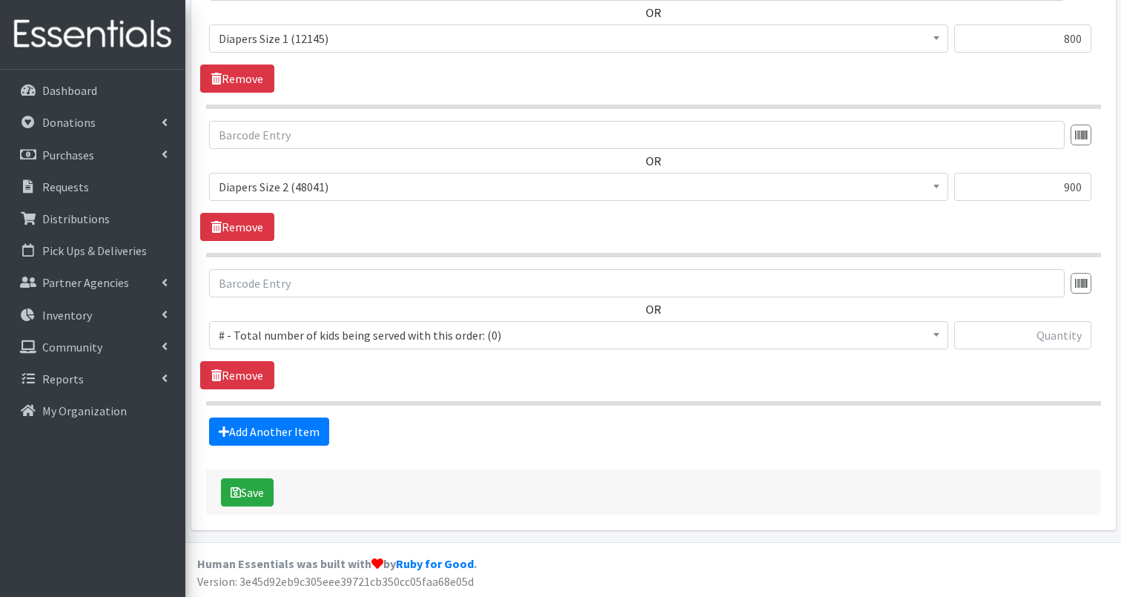
drag, startPoint x: 682, startPoint y: 332, endPoint x: 545, endPoint y: 341, distance: 137.5
click at [682, 332] on span "# - Total number of kids being served with this order: (0)" at bounding box center [579, 335] width 720 height 21
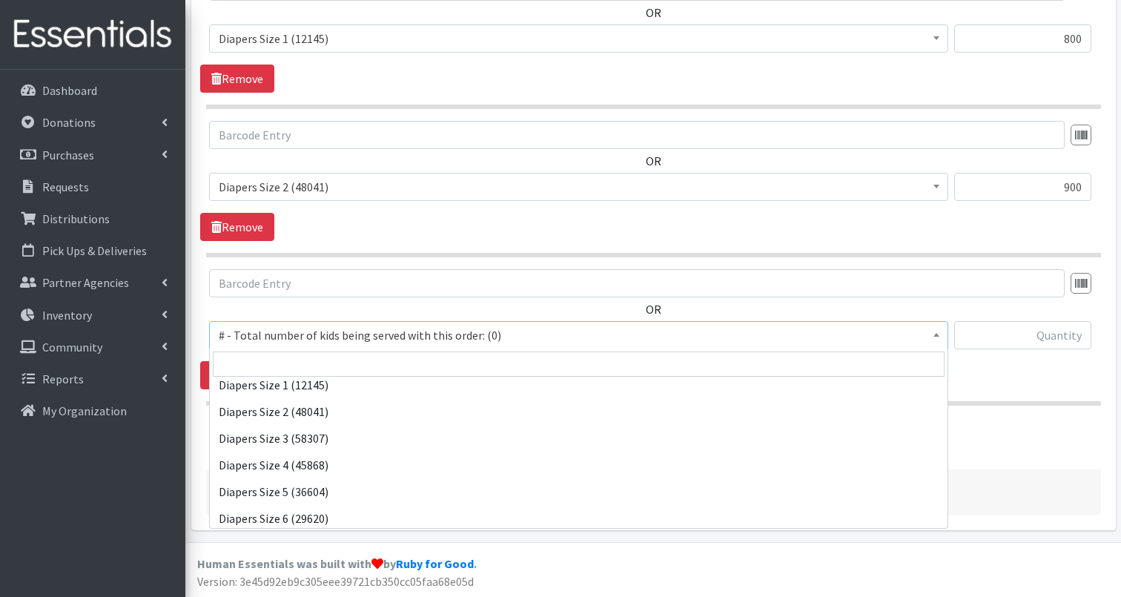
scroll to position [598, 0]
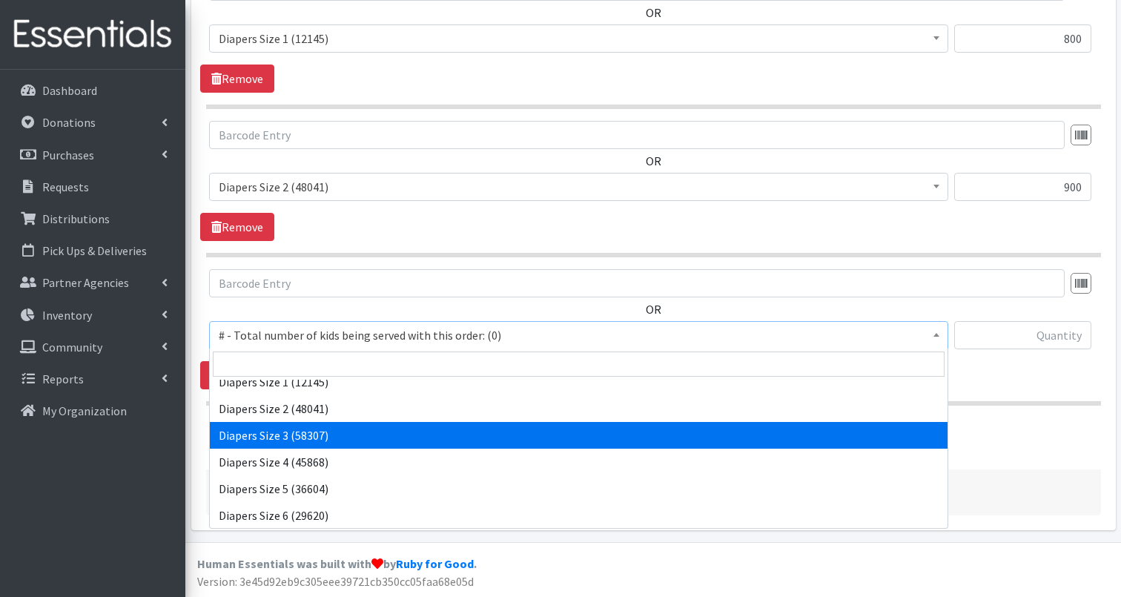
drag, startPoint x: 331, startPoint y: 430, endPoint x: 515, endPoint y: 403, distance: 185.9
select select "2655"
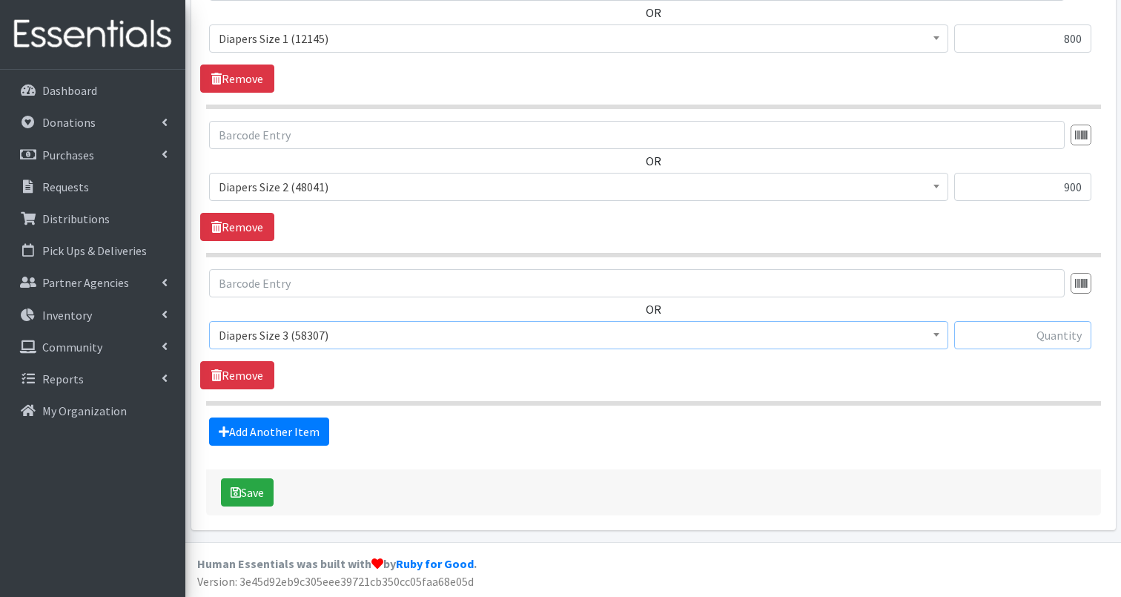
click at [1043, 338] on input "text" at bounding box center [1022, 335] width 137 height 28
type input "1800"
click at [248, 492] on button "Save" at bounding box center [247, 492] width 53 height 28
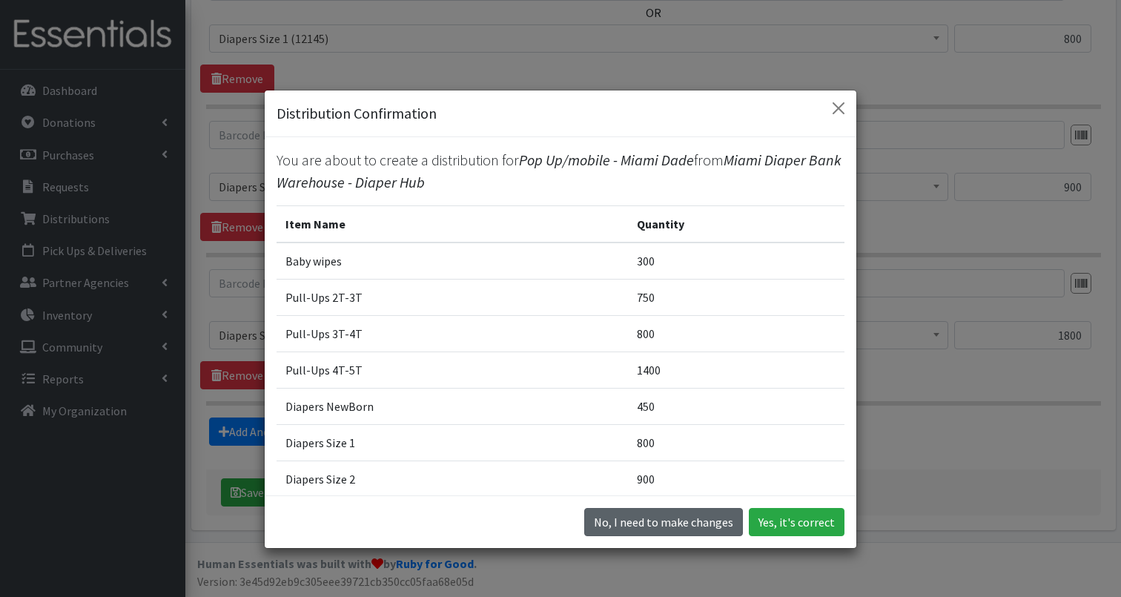
click at [617, 515] on button "No, I need to make changes" at bounding box center [663, 522] width 159 height 28
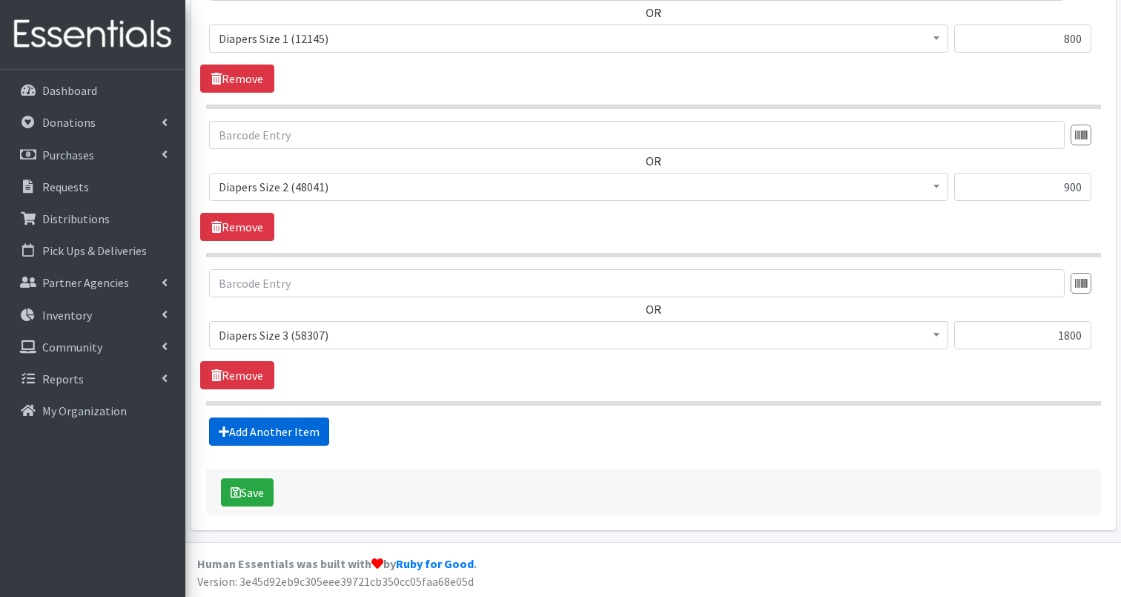
click at [283, 429] on link "Add Another Item" at bounding box center [269, 432] width 120 height 28
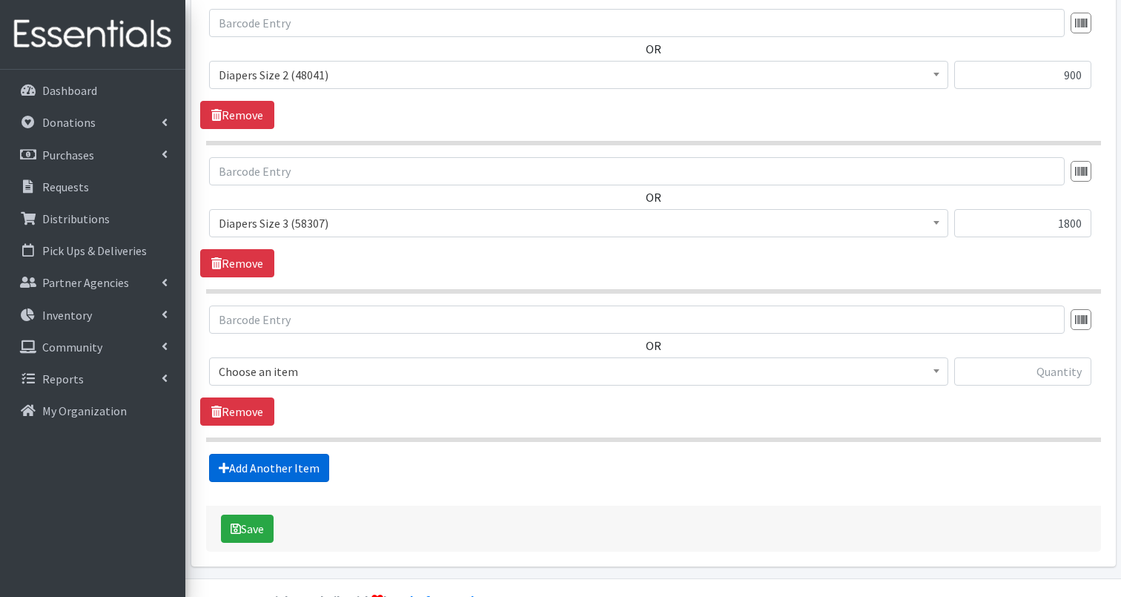
scroll to position [1528, 0]
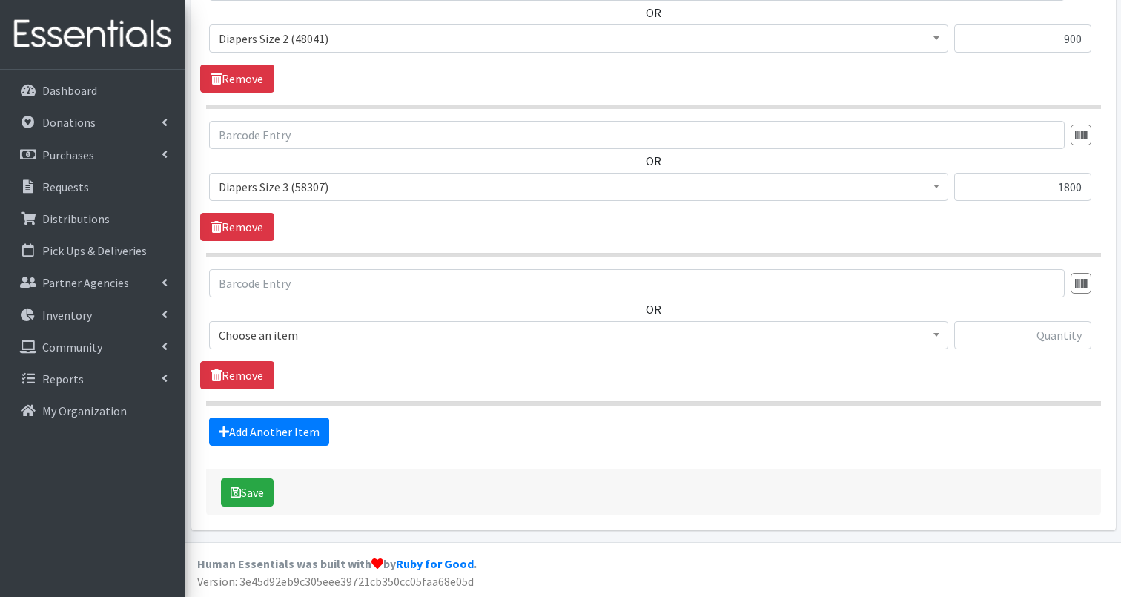
click at [411, 332] on span "Choose an item" at bounding box center [579, 335] width 720 height 21
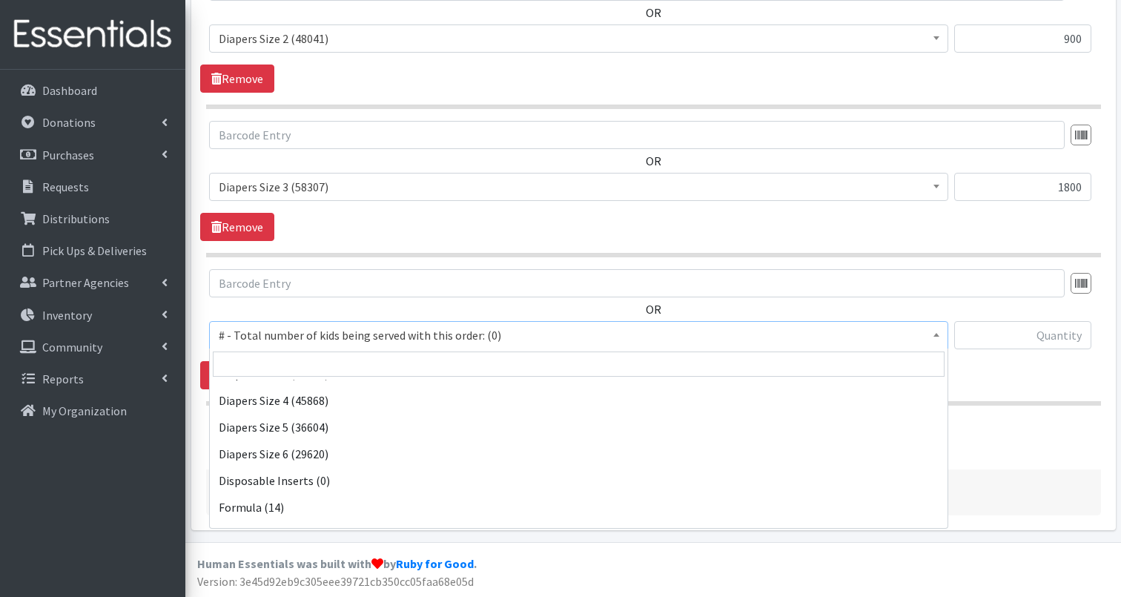
scroll to position [677, 0]
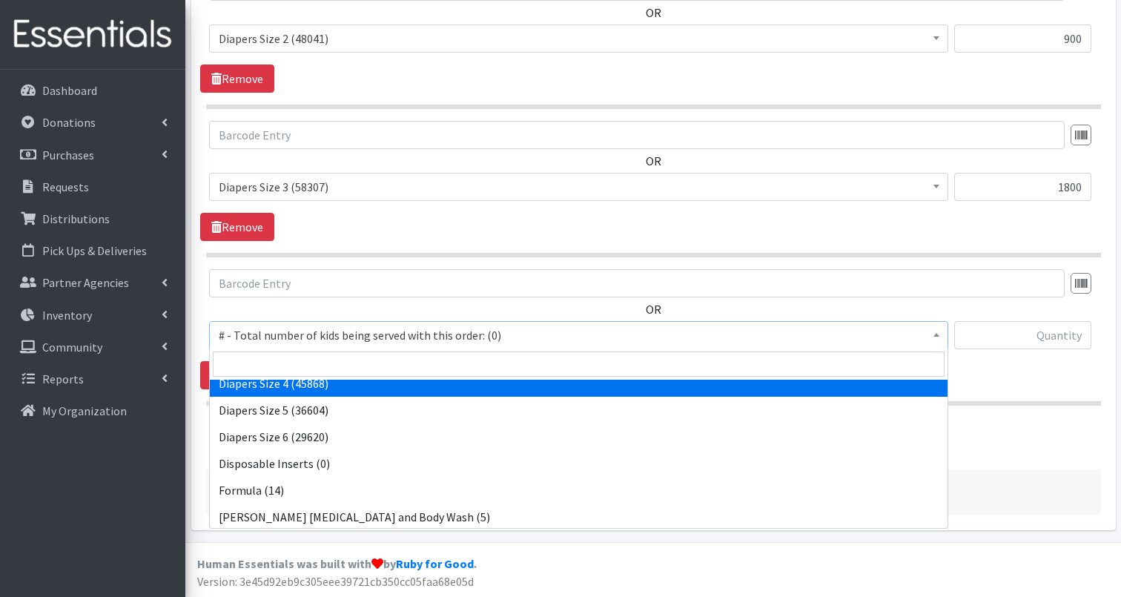
select select "2661"
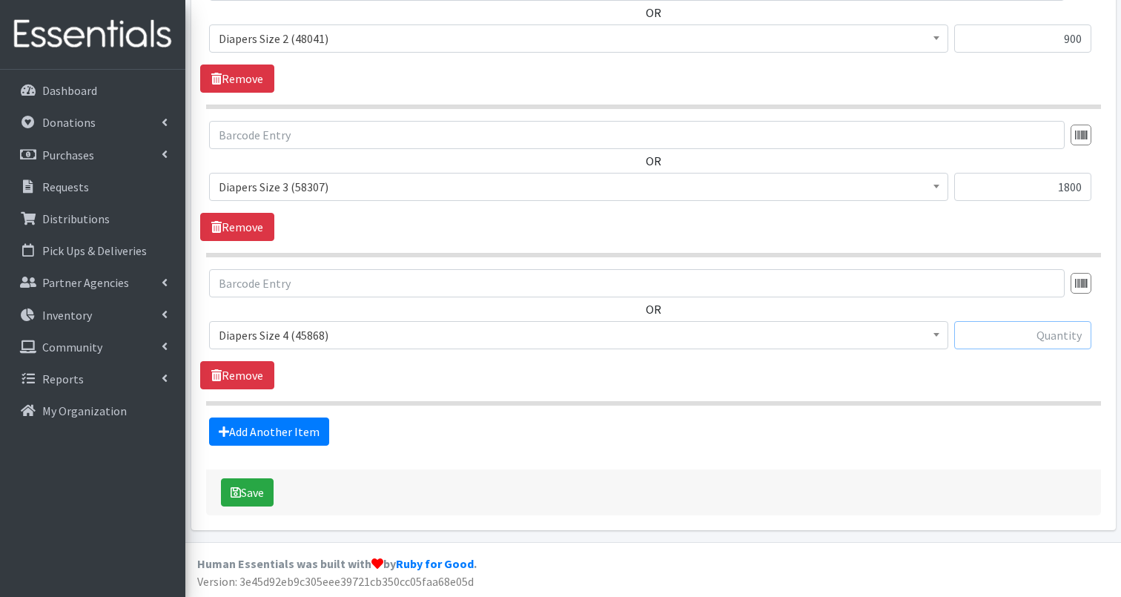
click at [1006, 337] on input "text" at bounding box center [1022, 335] width 137 height 28
type input "2000"
click at [585, 434] on div "Add Another Item" at bounding box center [653, 432] width 906 height 28
click at [274, 437] on link "Add Another Item" at bounding box center [269, 432] width 120 height 28
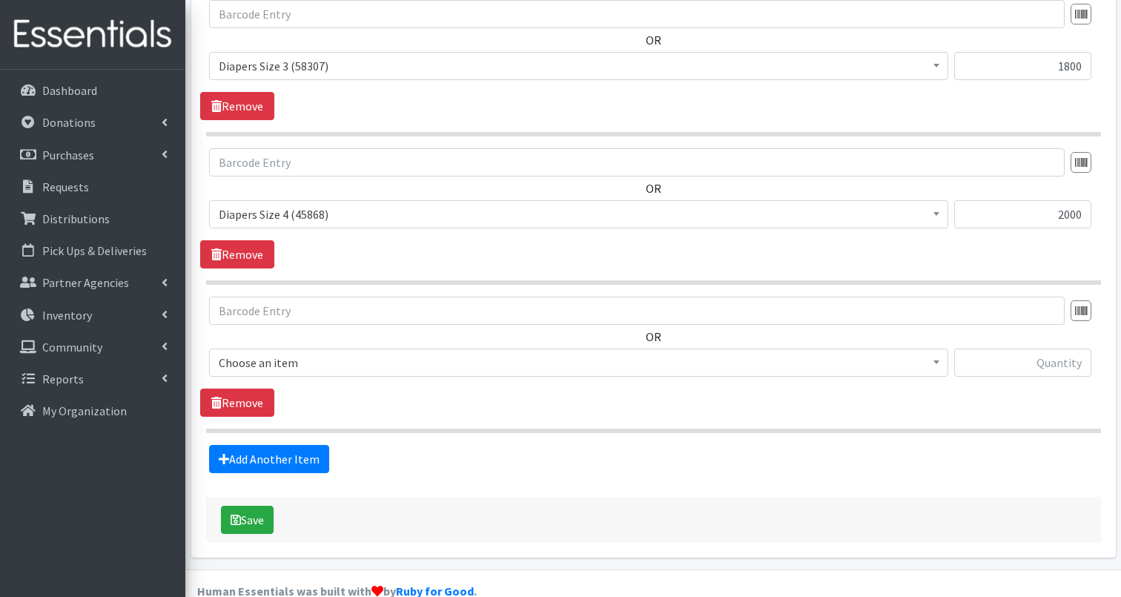
scroll to position [1676, 0]
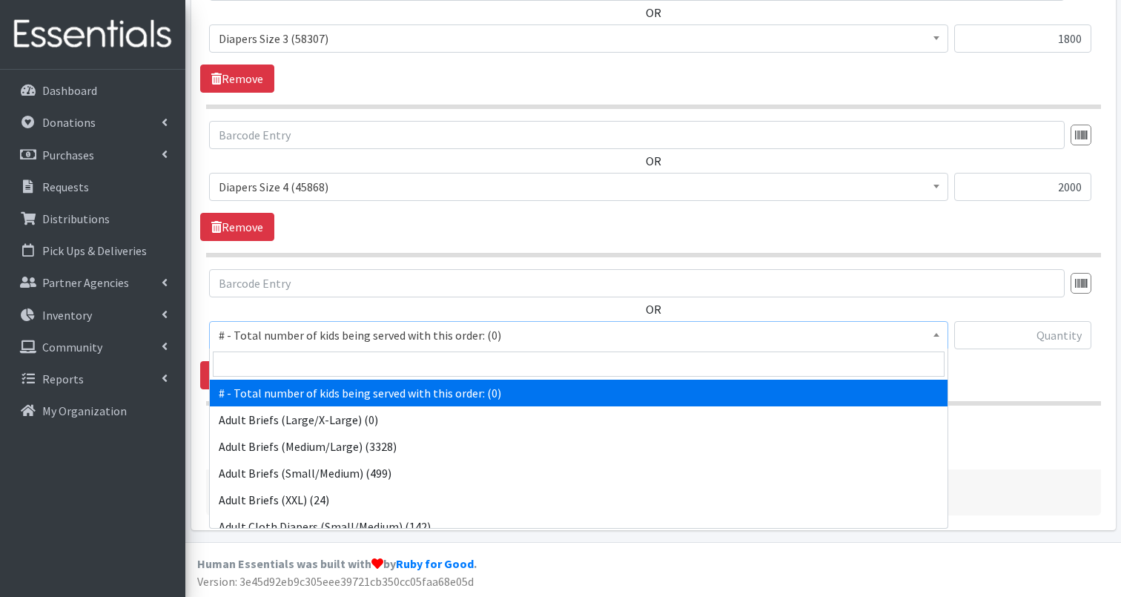
click at [347, 336] on span "# - Total number of kids being served with this order: (0)" at bounding box center [579, 335] width 720 height 21
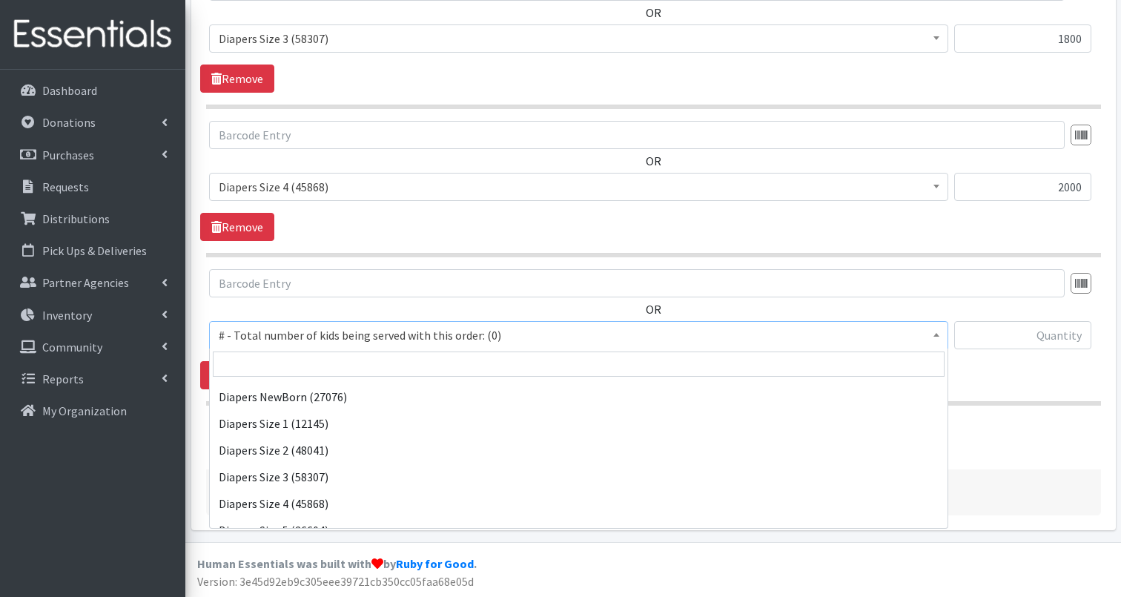
scroll to position [577, 0]
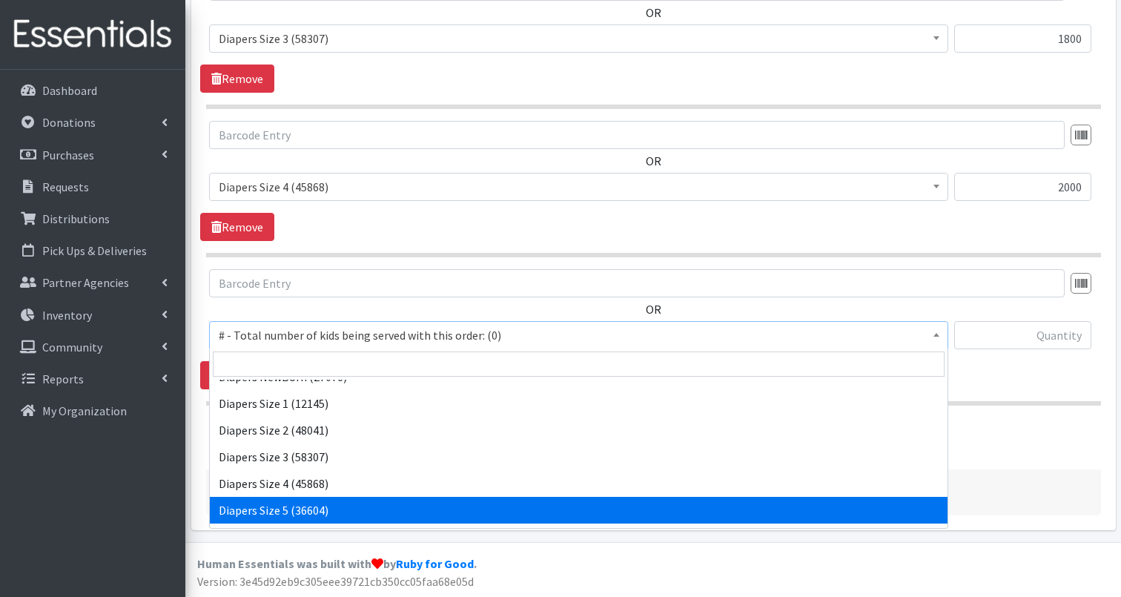
select select "2652"
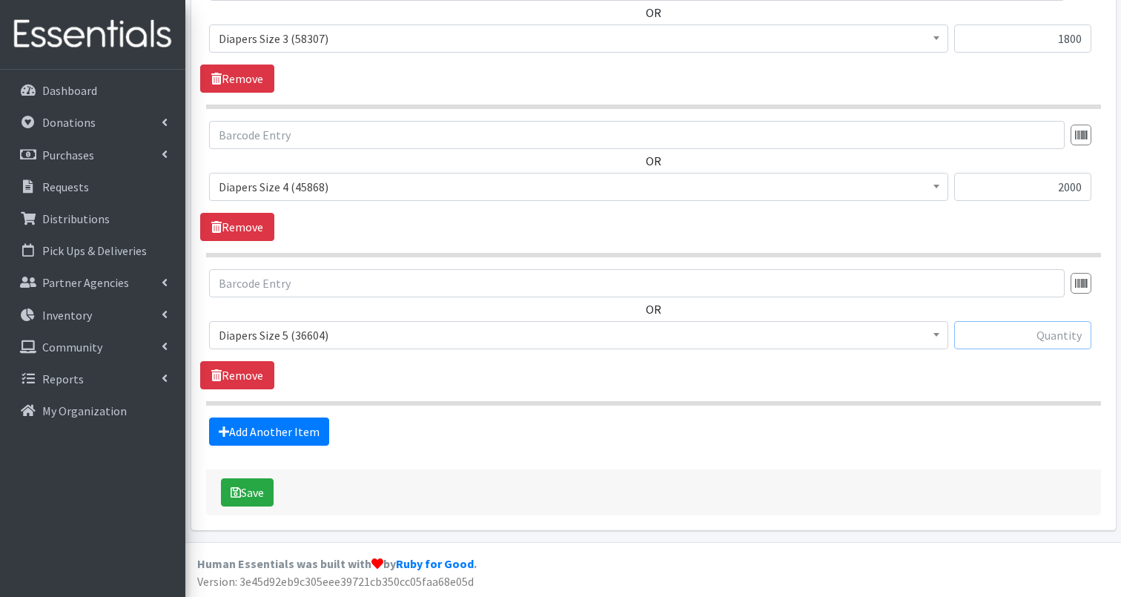
click at [1007, 338] on input "text" at bounding box center [1022, 335] width 137 height 28
type input "1850"
click at [301, 431] on link "Add Another Item" at bounding box center [269, 432] width 120 height 28
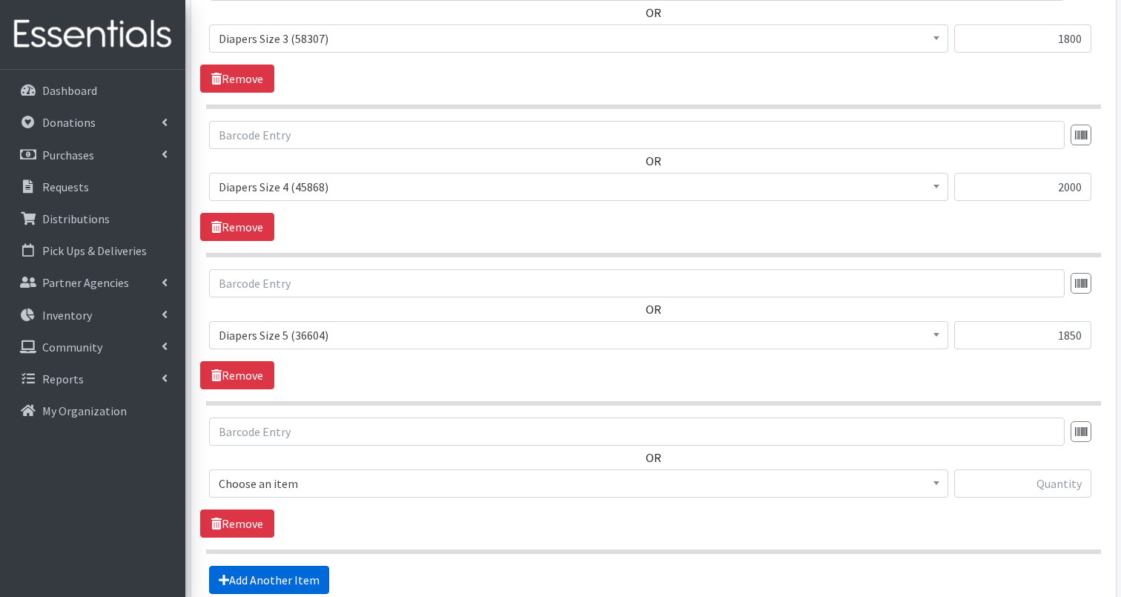
scroll to position [1824, 0]
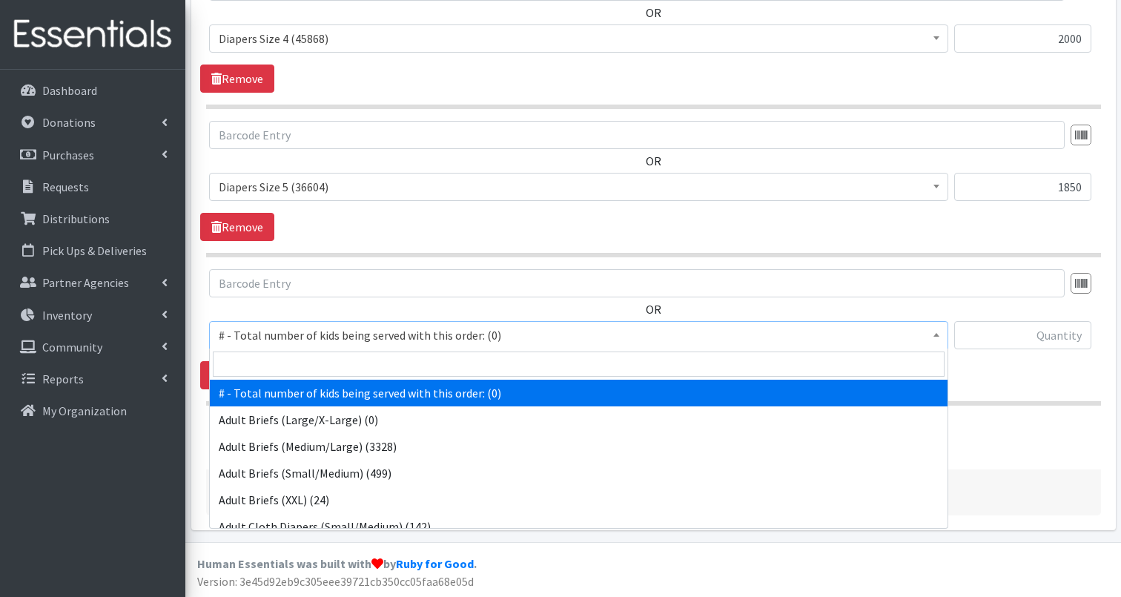
click at [326, 340] on span "# - Total number of kids being served with this order: (0)" at bounding box center [579, 335] width 720 height 21
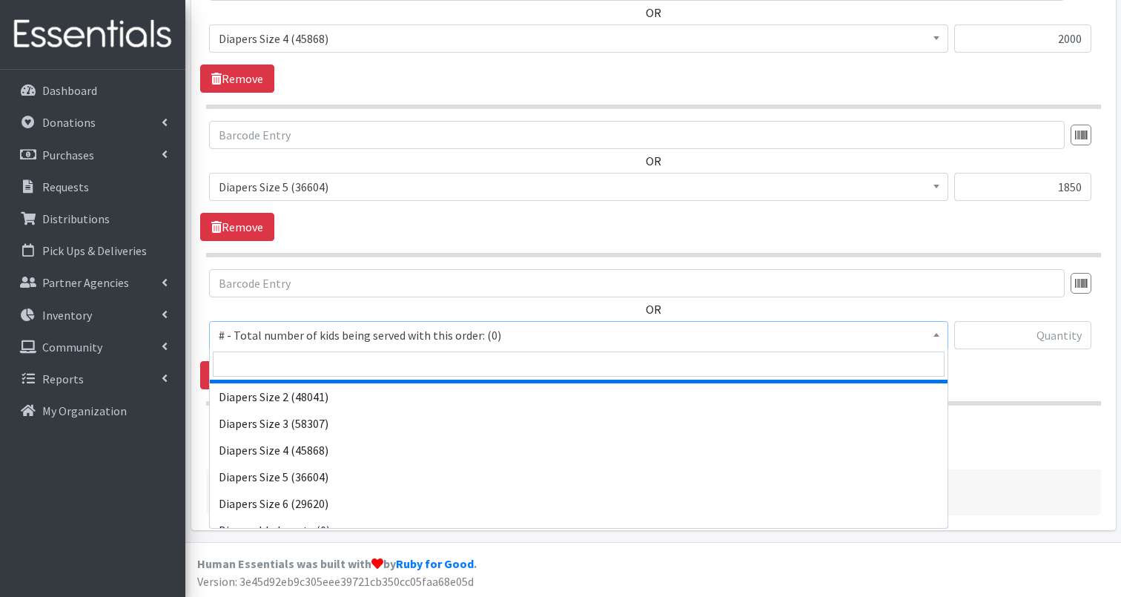
scroll to position [613, 0]
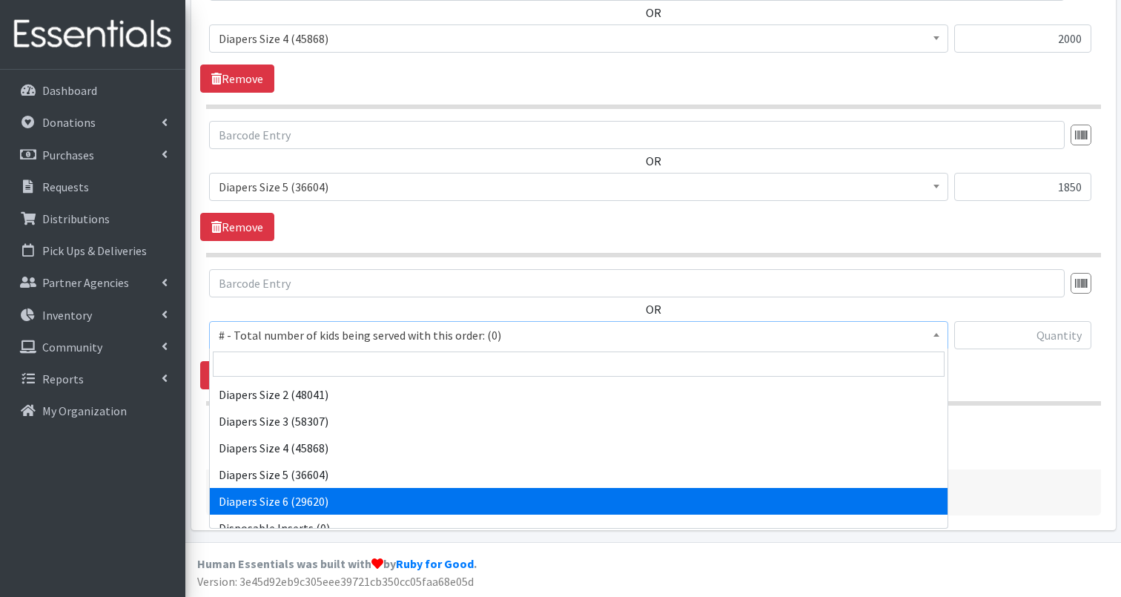
select select "2674"
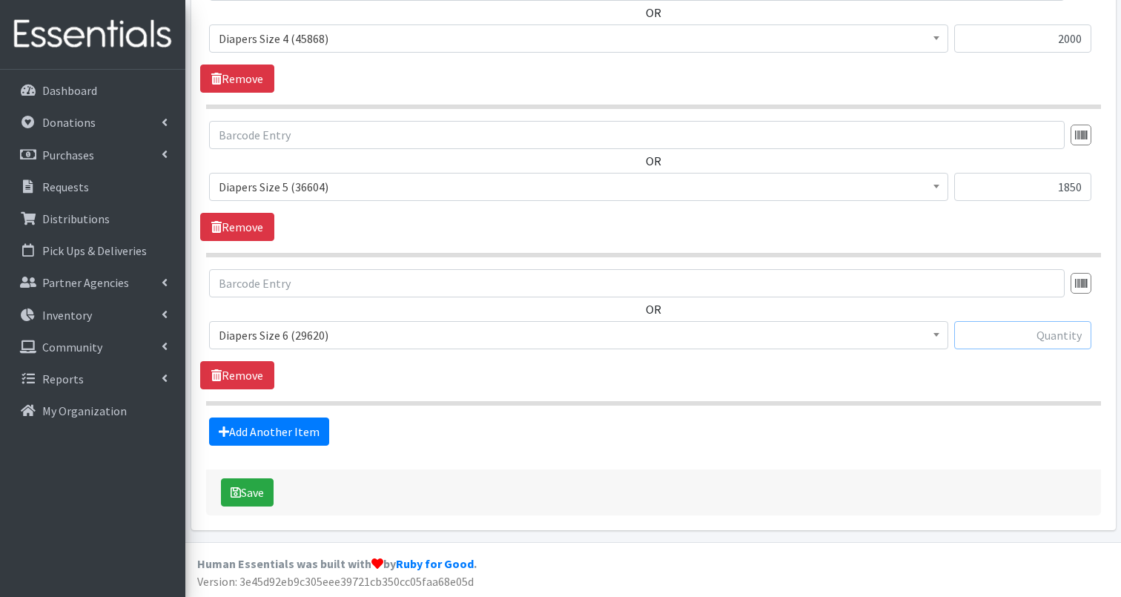
click at [1012, 336] on input "text" at bounding box center [1022, 335] width 137 height 28
type input "2850"
drag, startPoint x: 446, startPoint y: 433, endPoint x: 403, endPoint y: 440, distance: 42.8
click at [446, 433] on div "Add Another Item" at bounding box center [653, 432] width 906 height 28
click at [286, 426] on link "Add Another Item" at bounding box center [269, 432] width 120 height 28
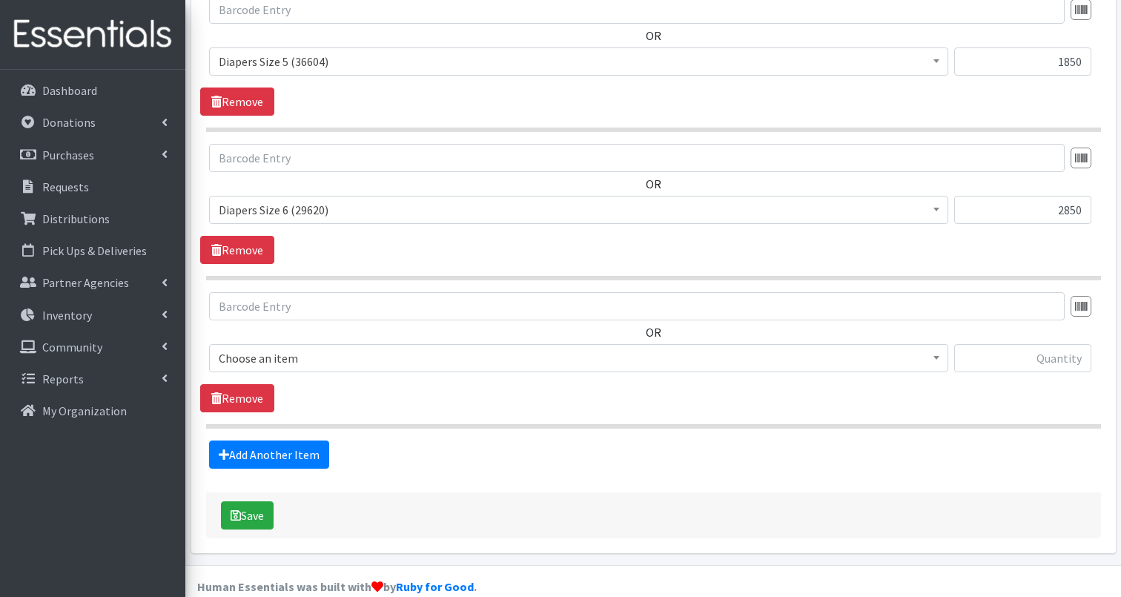
scroll to position [1973, 0]
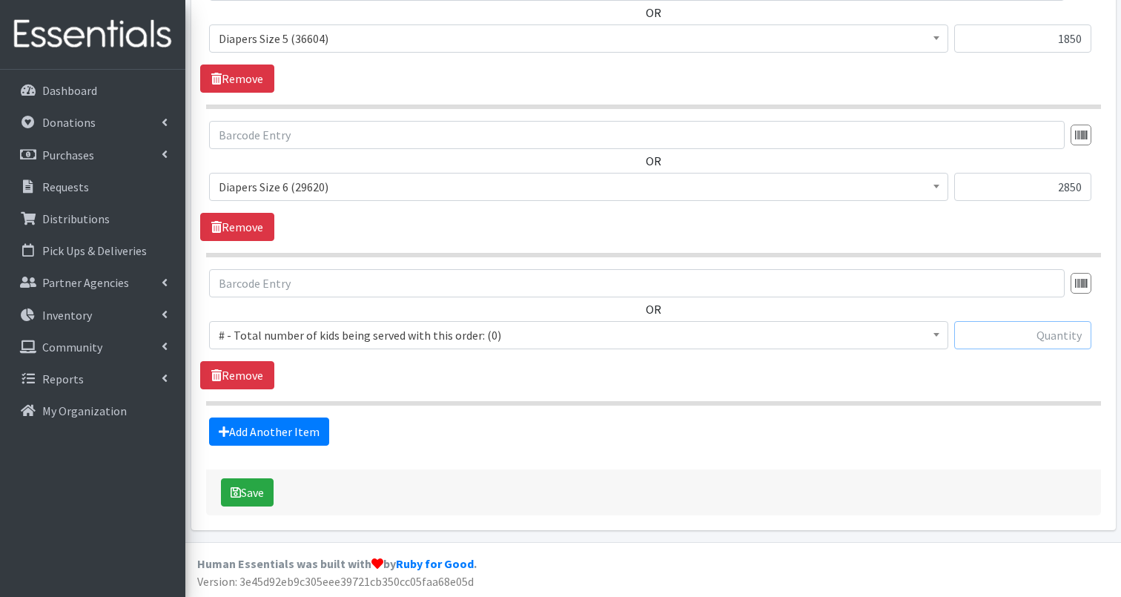
click at [1010, 337] on input "text" at bounding box center [1022, 335] width 137 height 28
type input "4"
type input "1400"
click at [505, 441] on div "Add Another Item" at bounding box center [653, 432] width 906 height 28
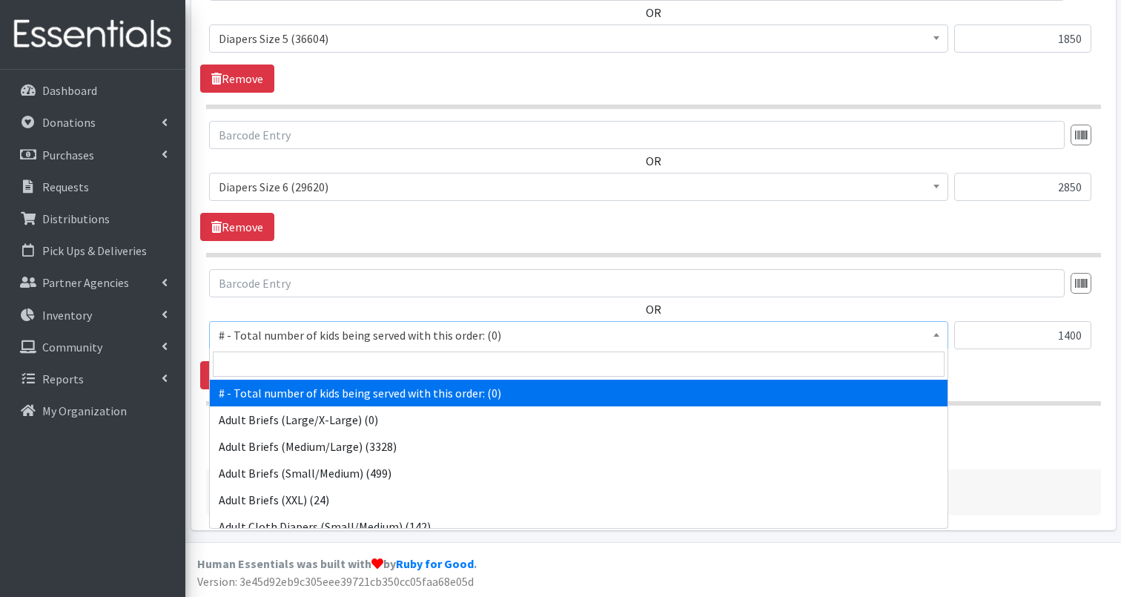
click at [568, 334] on span "# - Total number of kids being served with this order: (0)" at bounding box center [579, 335] width 720 height 21
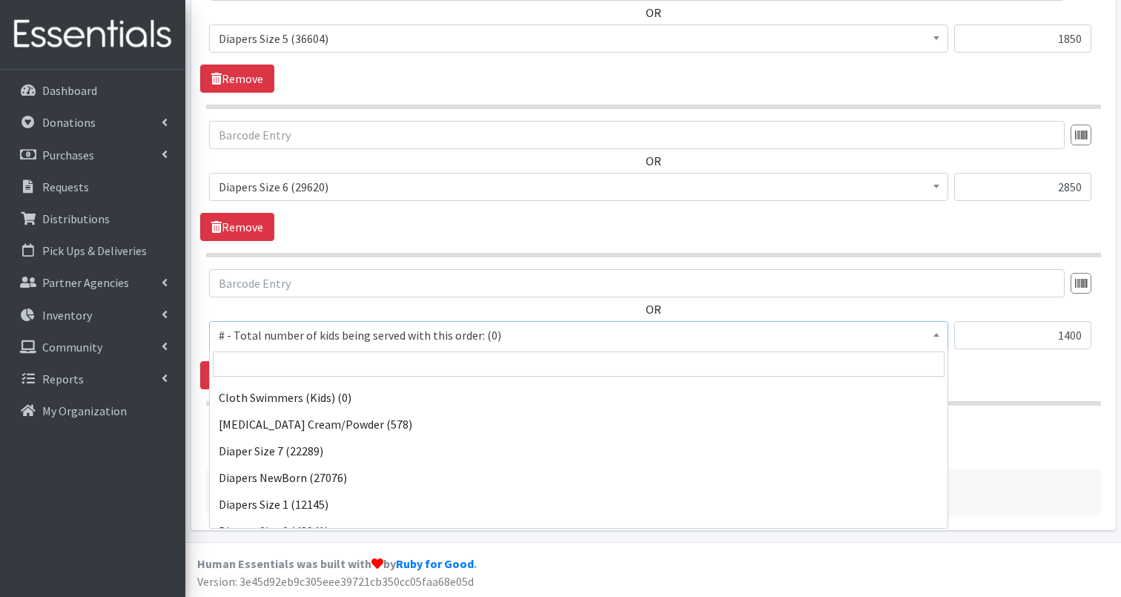
scroll to position [483, 0]
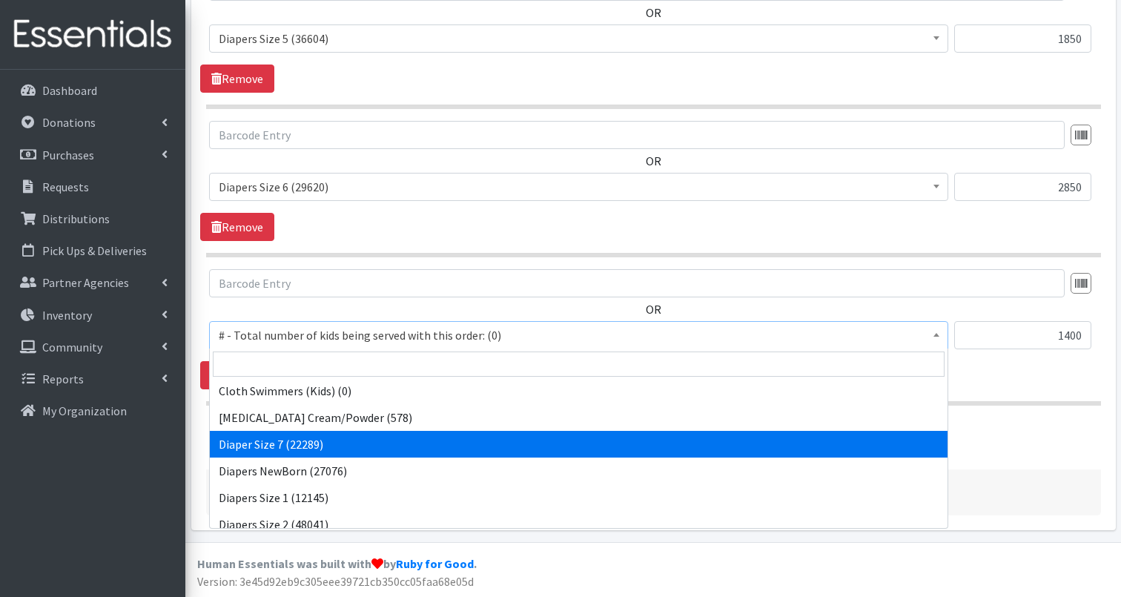
select select "12644"
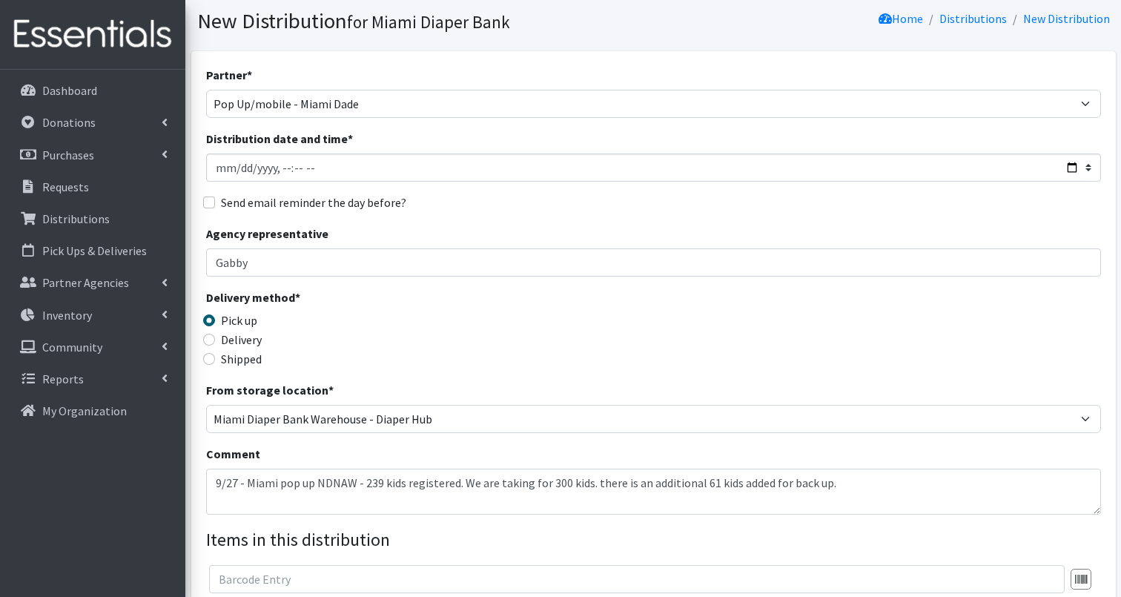
scroll to position [60, 0]
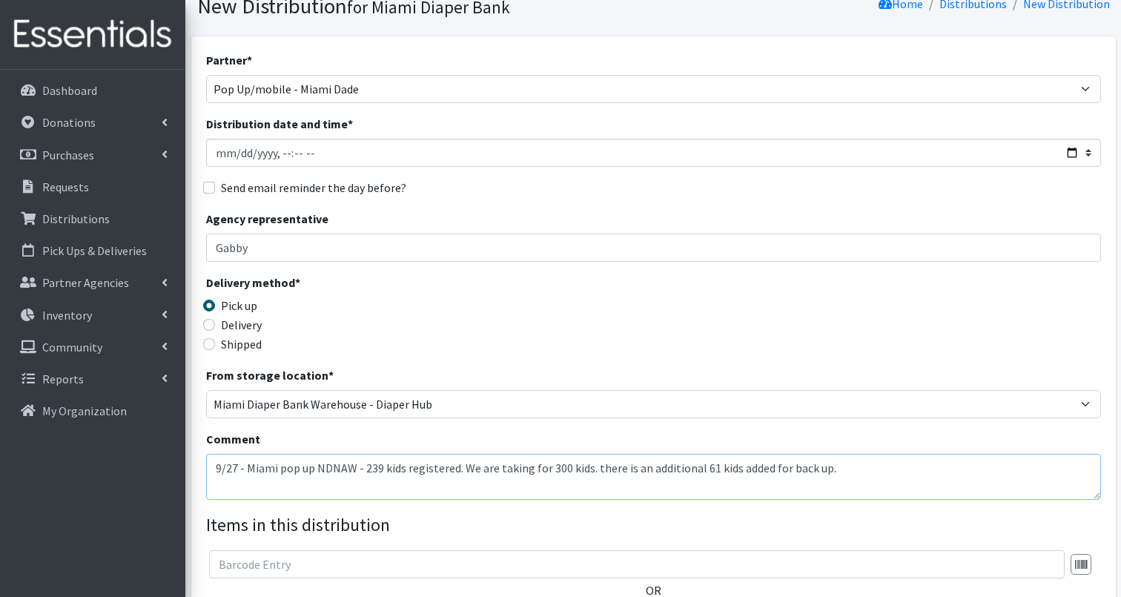
click at [842, 466] on textarea "9/27 - Miami pop up NDNAW - 239 kids registered. We are taking for 300 kids. th…" at bounding box center [653, 477] width 895 height 46
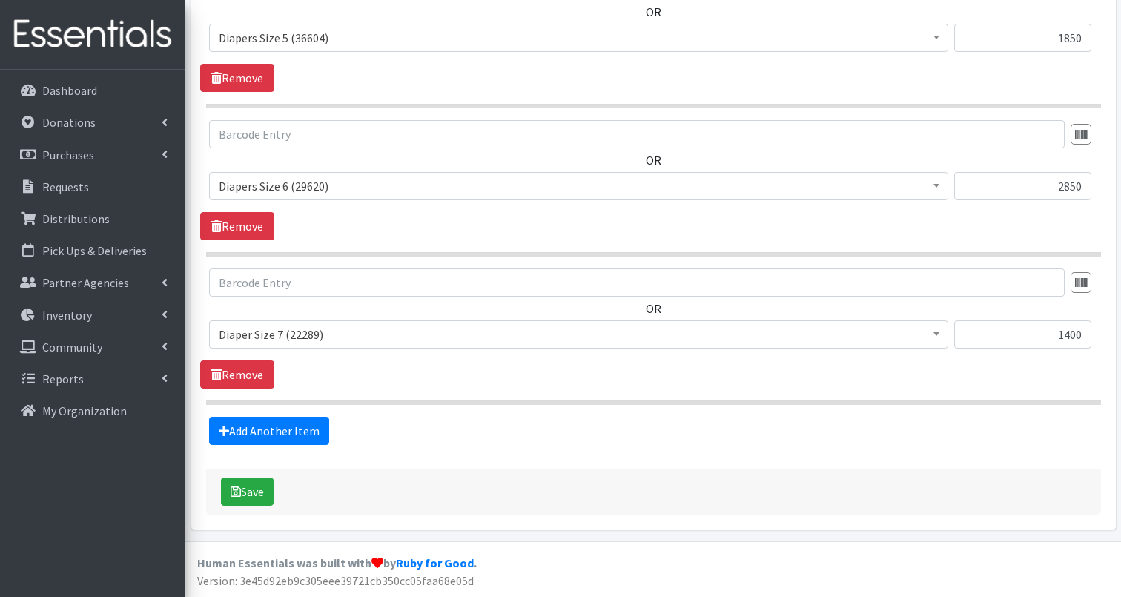
scroll to position [1973, 0]
type textarea "9/27 - Miami pop up NDNAW - 239 kids registered. We are taking for 300 kids. th…"
click at [250, 492] on button "Save" at bounding box center [247, 492] width 53 height 28
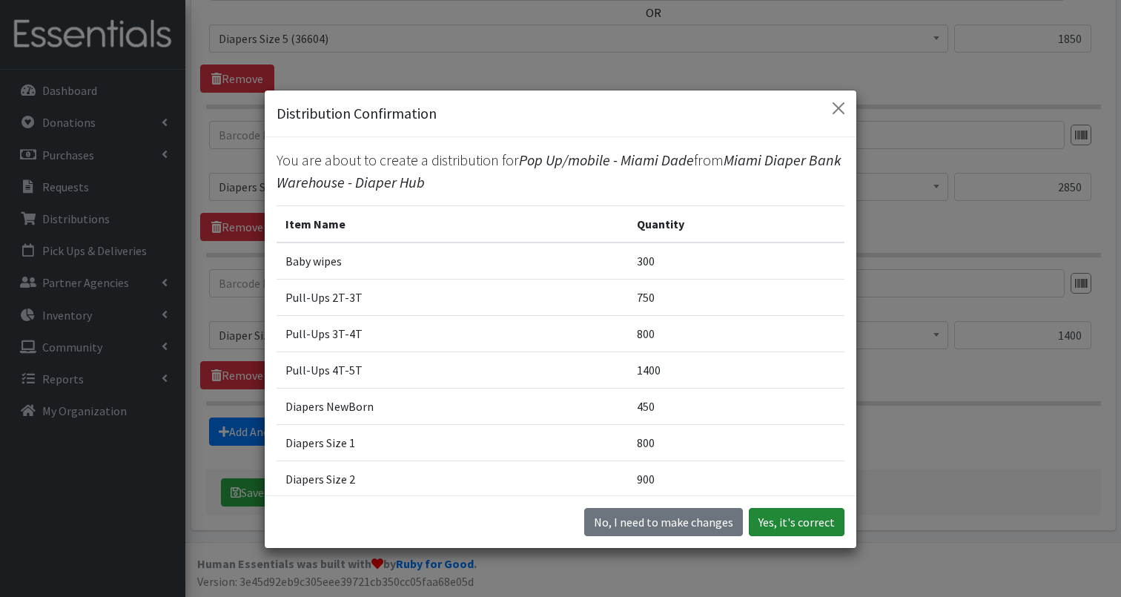
click at [786, 525] on button "Yes, it's correct" at bounding box center [797, 522] width 96 height 28
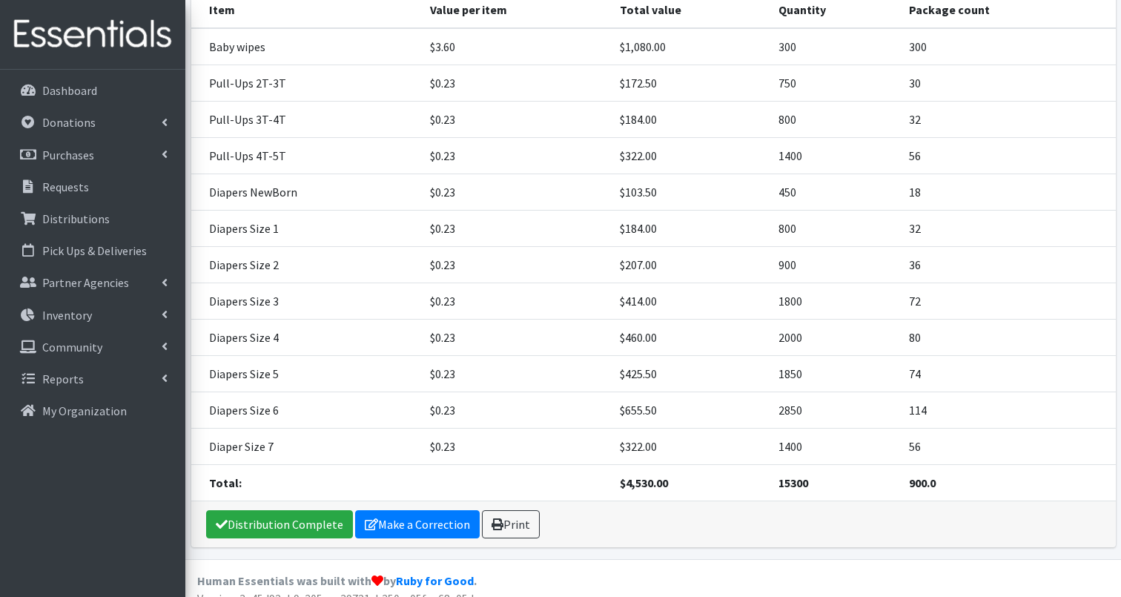
scroll to position [383, 0]
click at [514, 511] on link "Print" at bounding box center [511, 525] width 58 height 28
click at [70, 93] on p "Dashboard" at bounding box center [69, 90] width 55 height 15
